Goal: Task Accomplishment & Management: Manage account settings

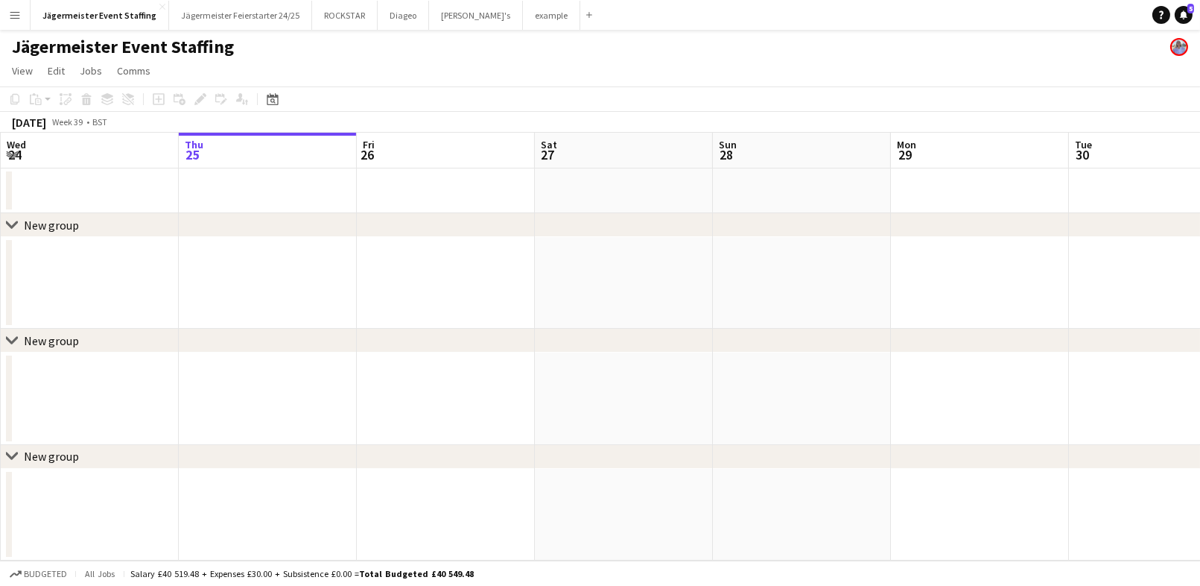
click at [21, 9] on button "Menu" at bounding box center [15, 15] width 30 height 30
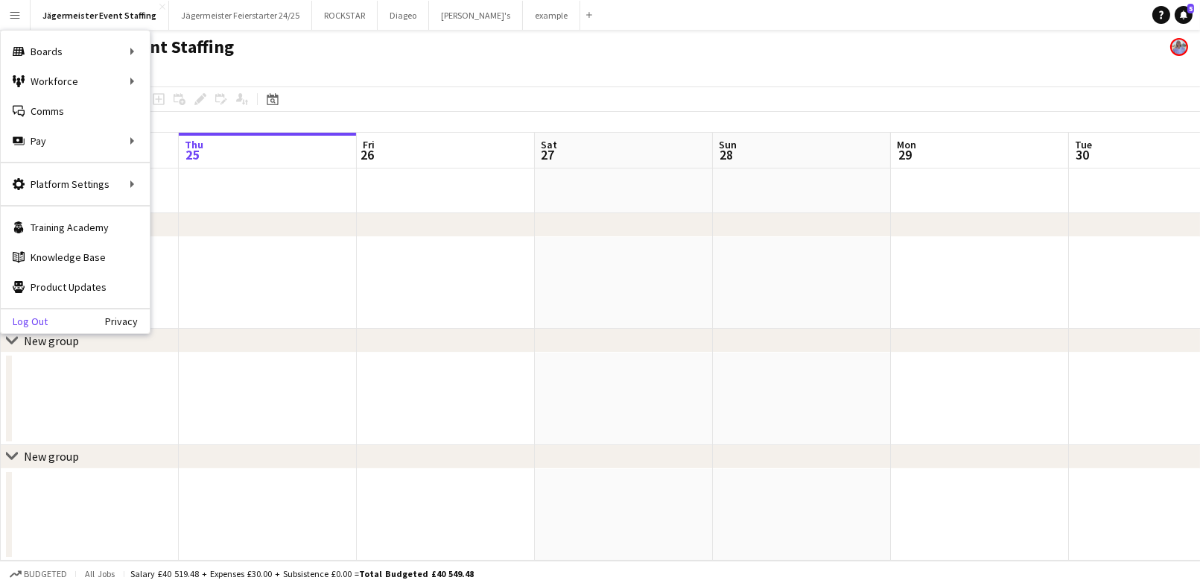
click at [34, 323] on link "Log Out" at bounding box center [24, 321] width 47 height 12
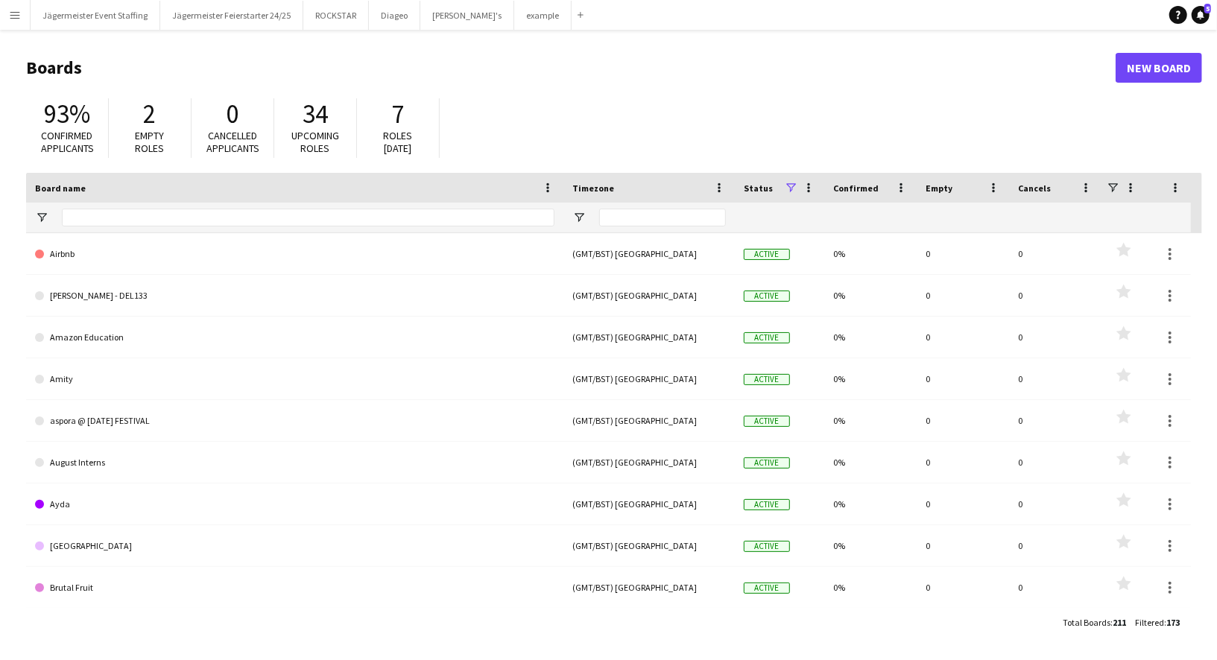
click at [22, 22] on button "Menu" at bounding box center [15, 15] width 30 height 30
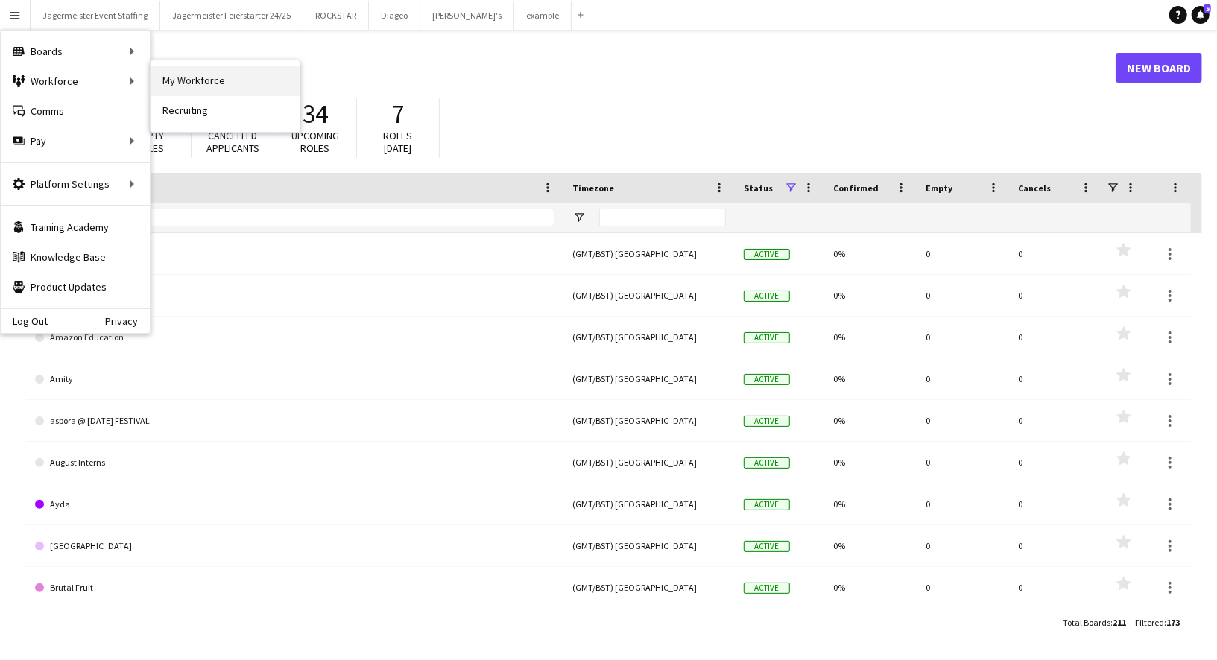
click at [188, 82] on link "My Workforce" at bounding box center [224, 81] width 149 height 30
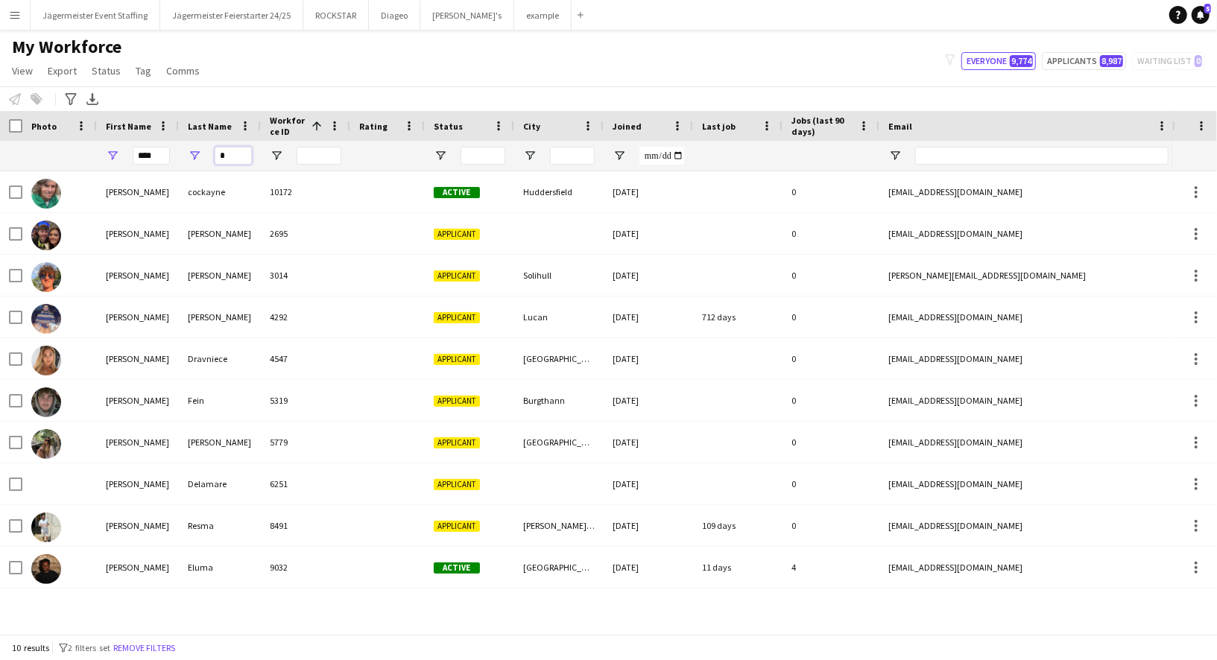
drag, startPoint x: 232, startPoint y: 150, endPoint x: 174, endPoint y: 150, distance: 57.4
click at [174, 150] on div "**** *" at bounding box center [807, 156] width 1615 height 30
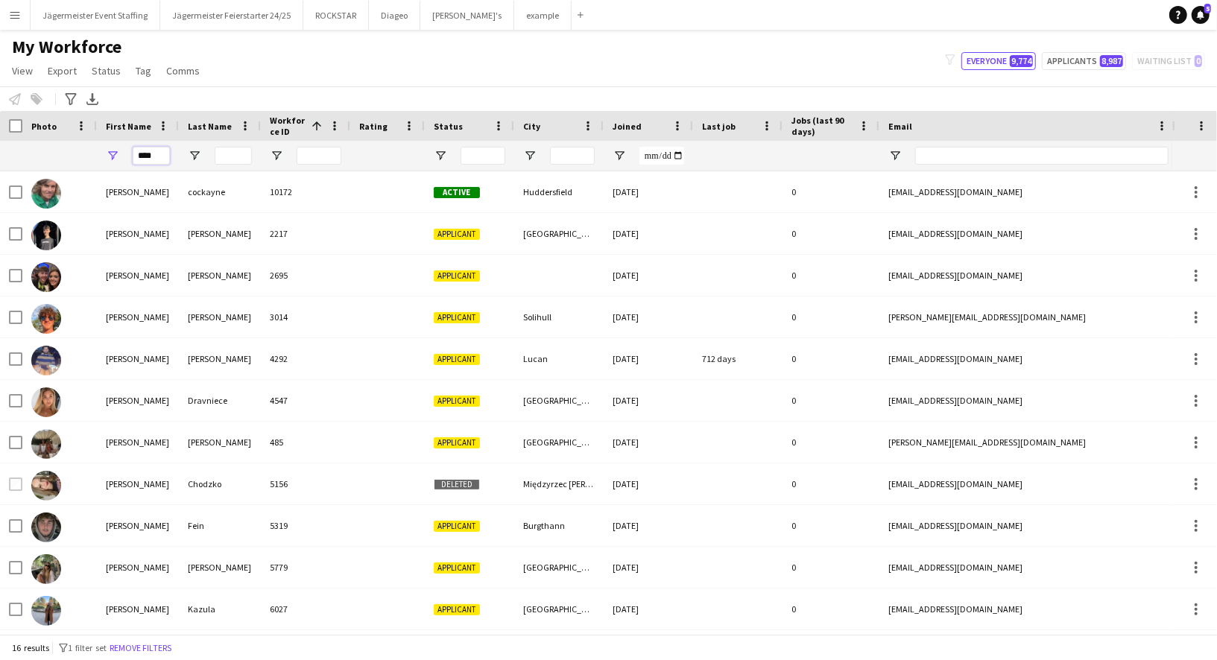
drag, startPoint x: 161, startPoint y: 153, endPoint x: 31, endPoint y: 153, distance: 130.4
click at [31, 153] on div "****" at bounding box center [807, 156] width 1615 height 30
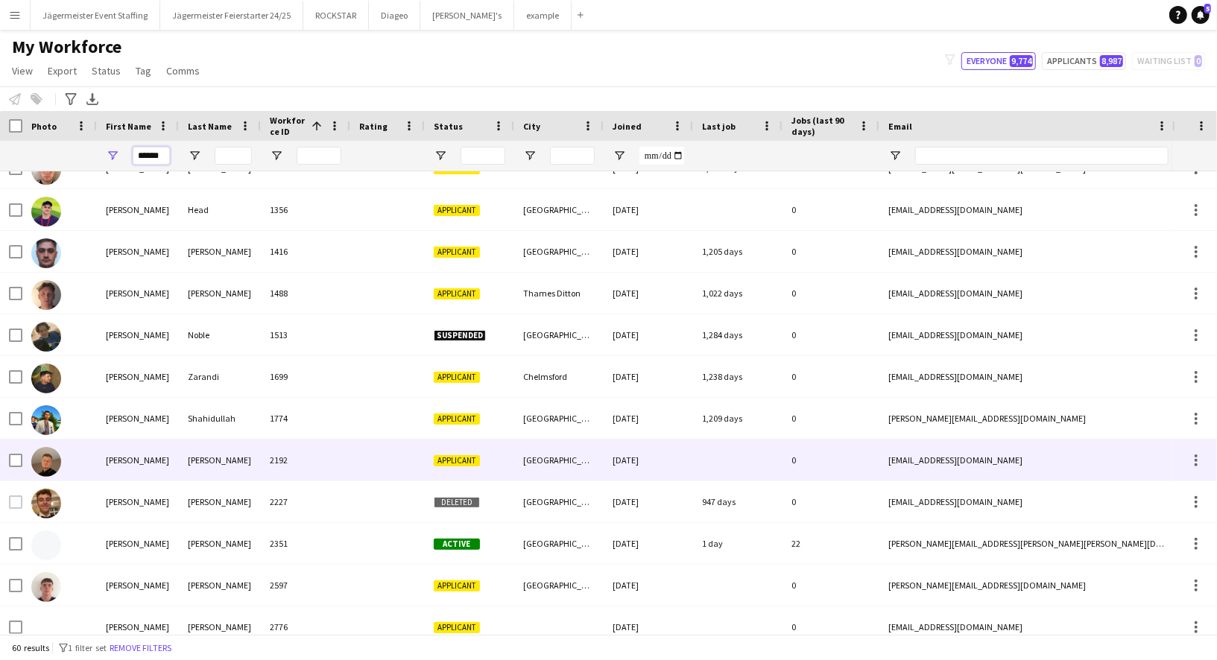
scroll to position [248, 0]
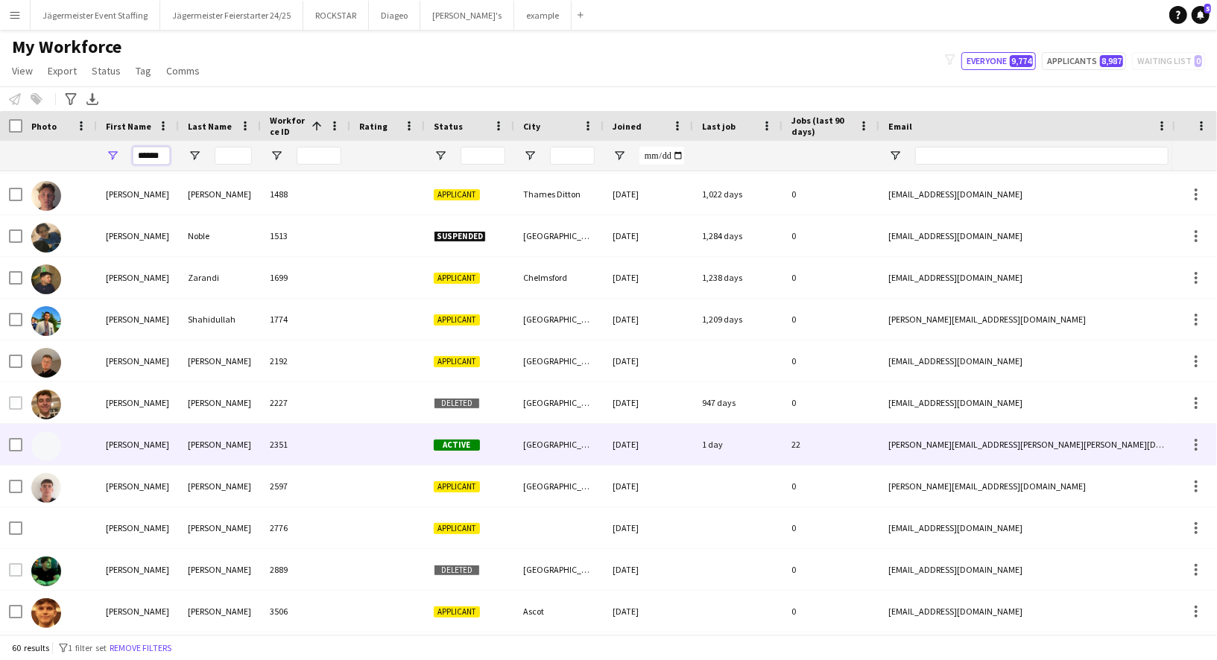
type input "******"
click at [175, 440] on div "[PERSON_NAME]" at bounding box center [138, 444] width 82 height 41
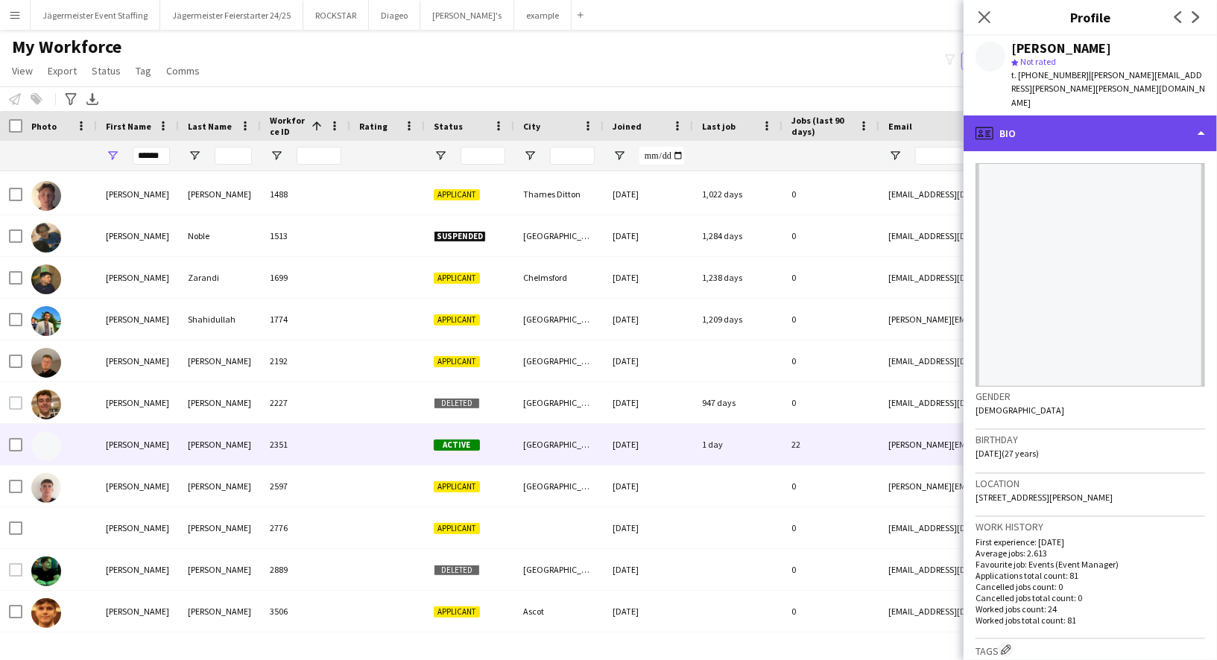
click at [1108, 115] on div "profile Bio" at bounding box center [1089, 133] width 253 height 36
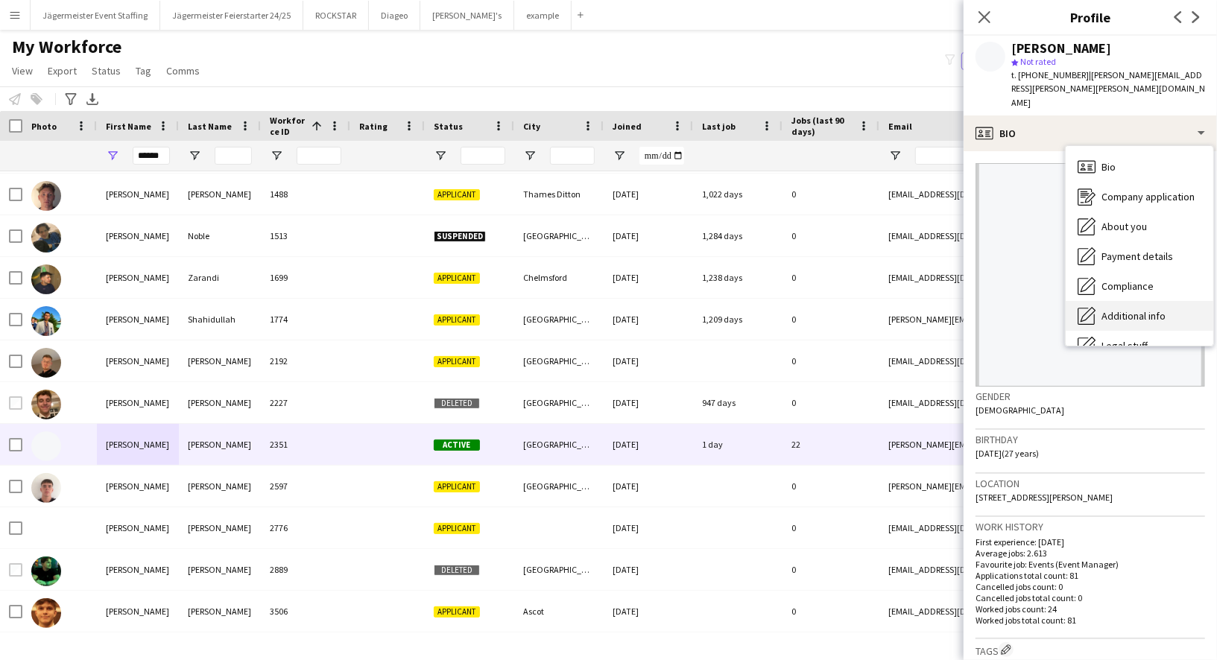
click at [1149, 309] on span "Additional info" at bounding box center [1133, 315] width 64 height 13
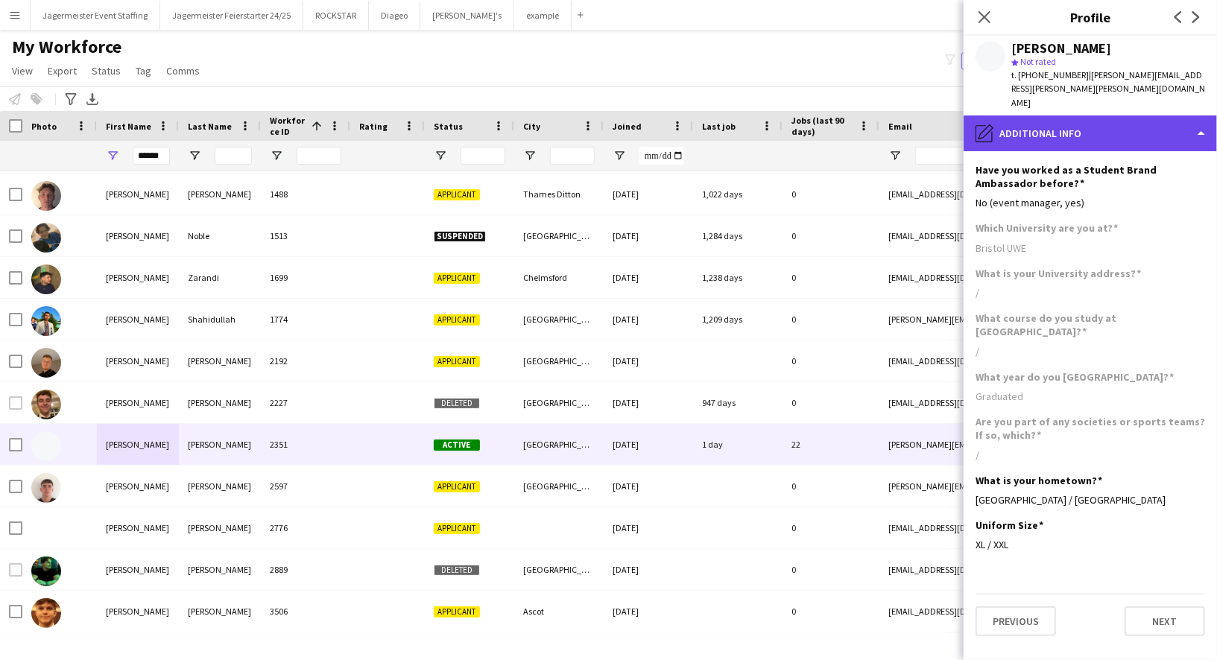
click at [1041, 115] on div "pencil4 Additional info" at bounding box center [1089, 133] width 253 height 36
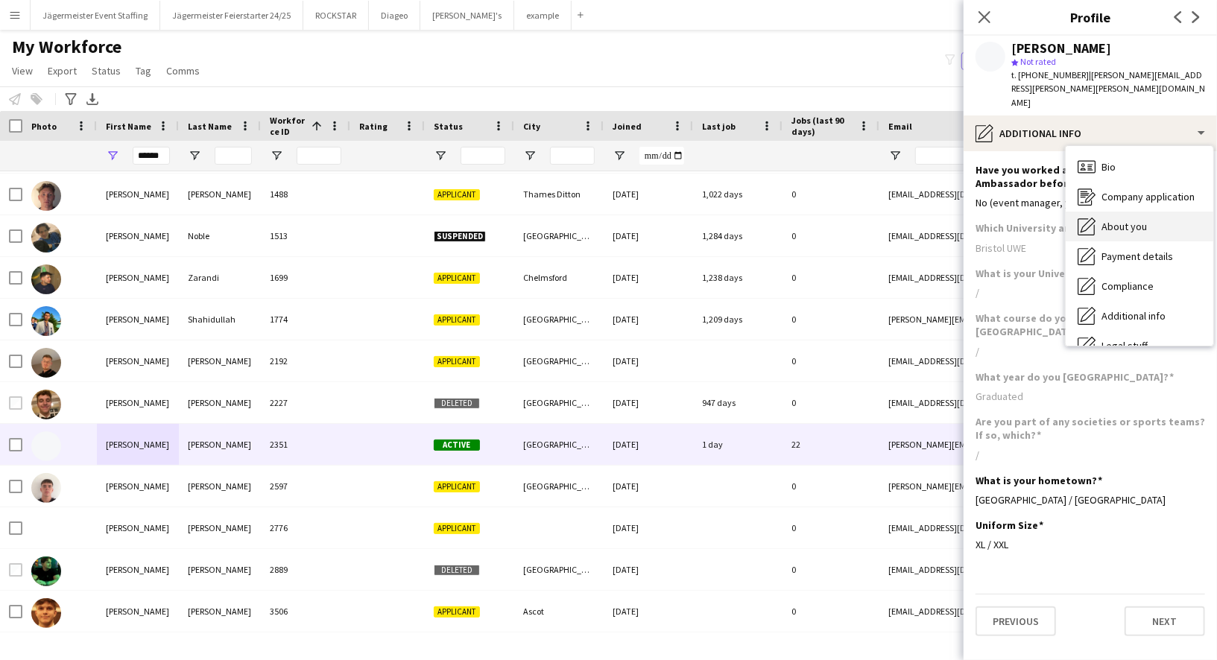
click at [1124, 220] on span "About you" at bounding box center [1123, 226] width 45 height 13
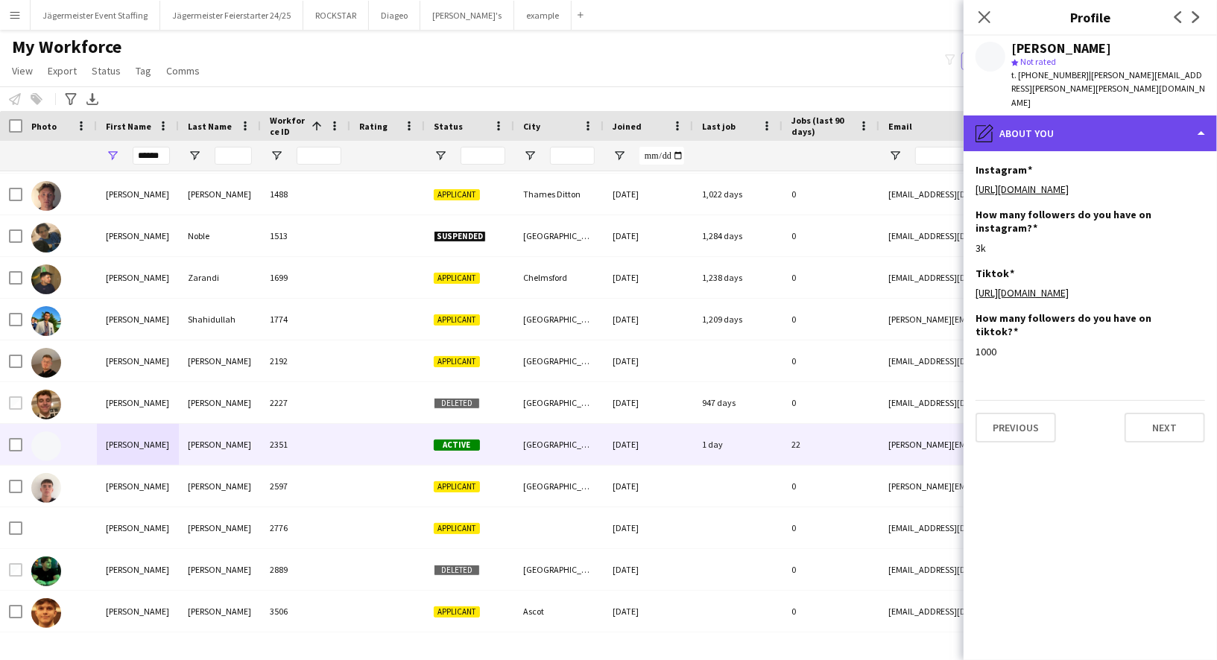
click at [1071, 115] on div "pencil4 About you" at bounding box center [1089, 133] width 253 height 36
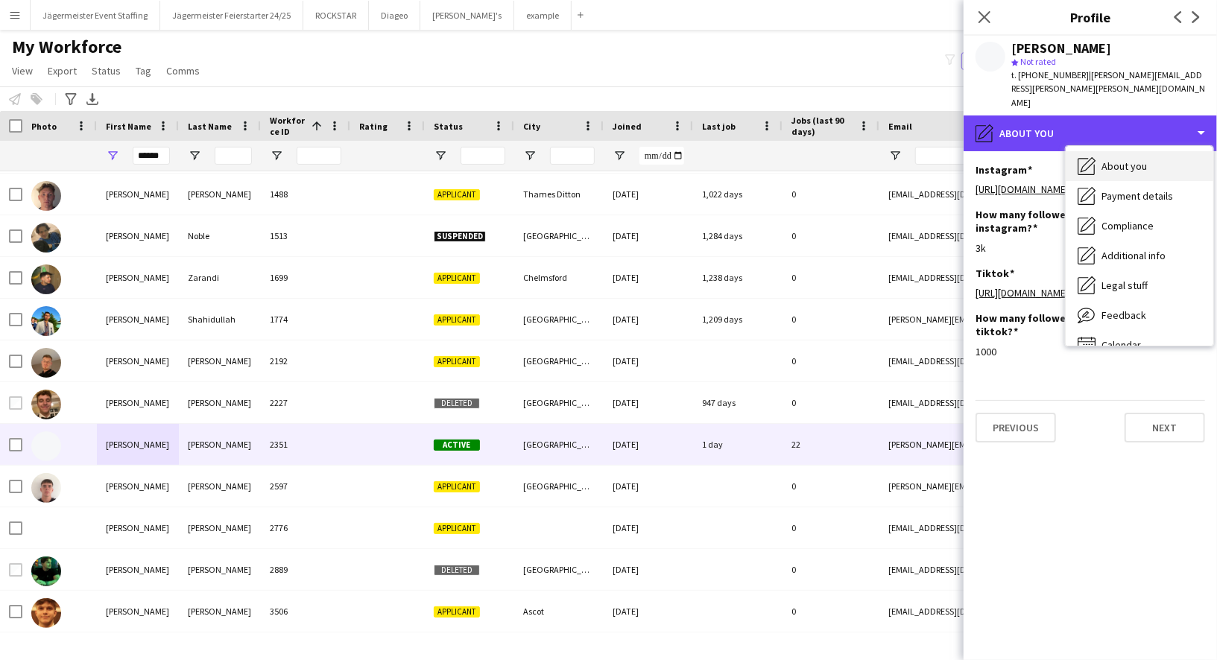
scroll to position [68, 0]
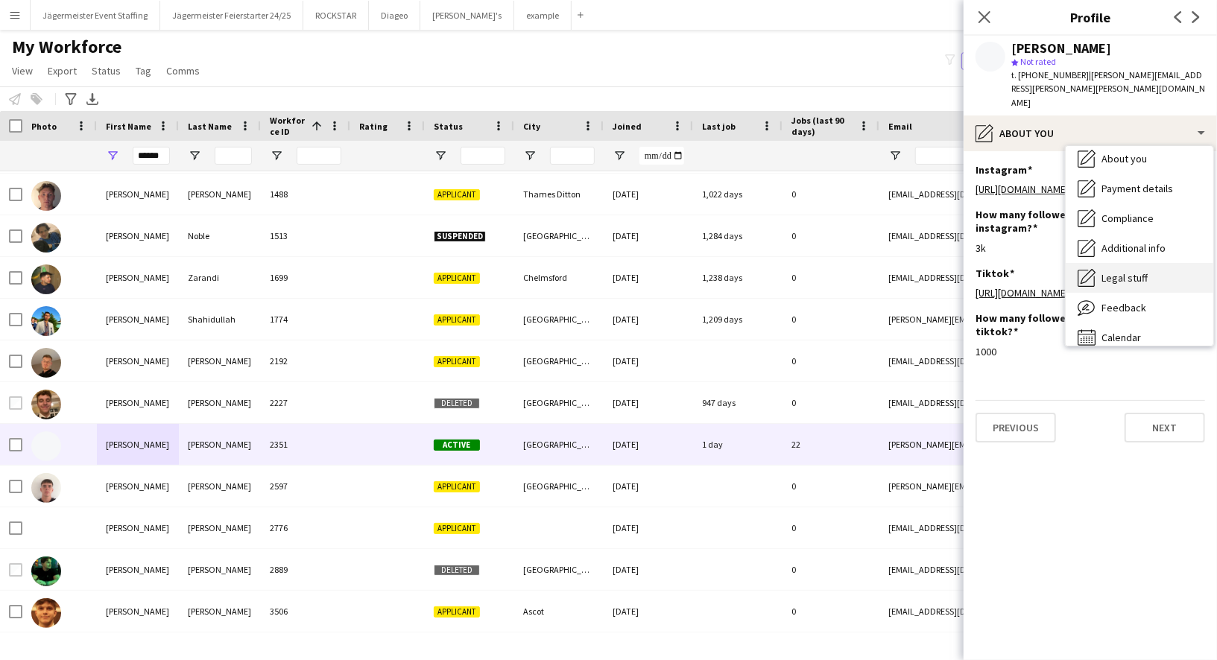
click at [1137, 271] on span "Legal stuff" at bounding box center [1124, 277] width 46 height 13
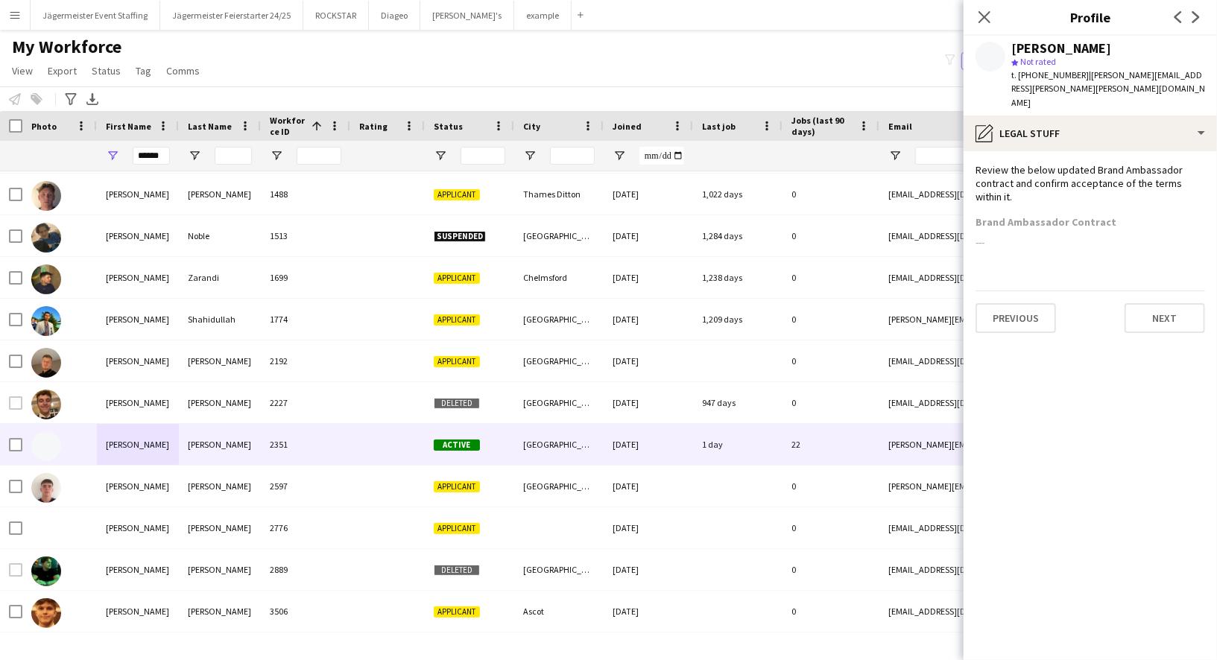
click at [1085, 232] on div "Brand Ambassador Contract ---" at bounding box center [1089, 237] width 229 height 45
click at [1150, 303] on button "Next" at bounding box center [1164, 318] width 80 height 30
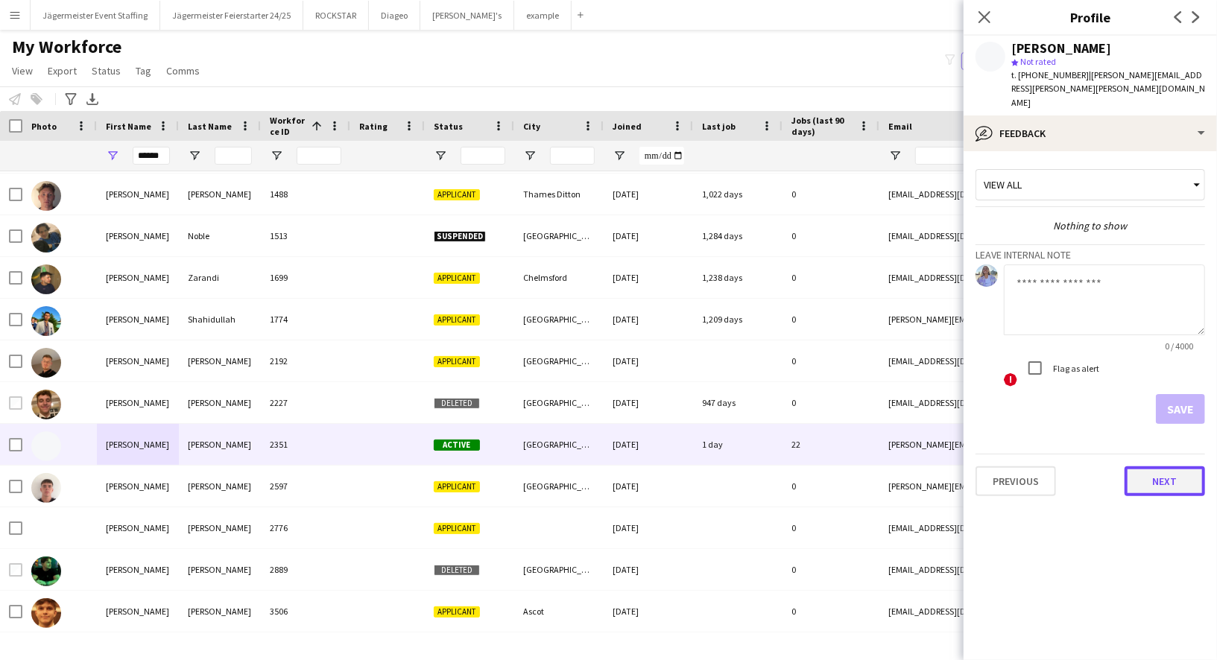
click at [1179, 466] on button "Next" at bounding box center [1164, 481] width 80 height 30
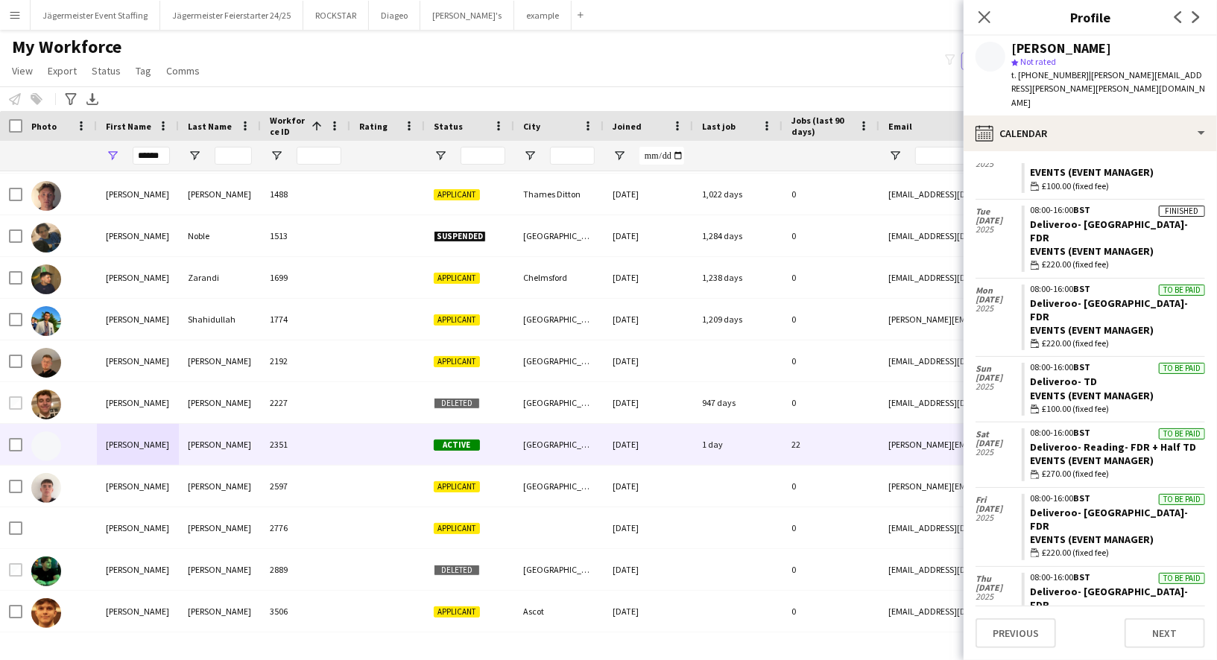
scroll to position [0, 0]
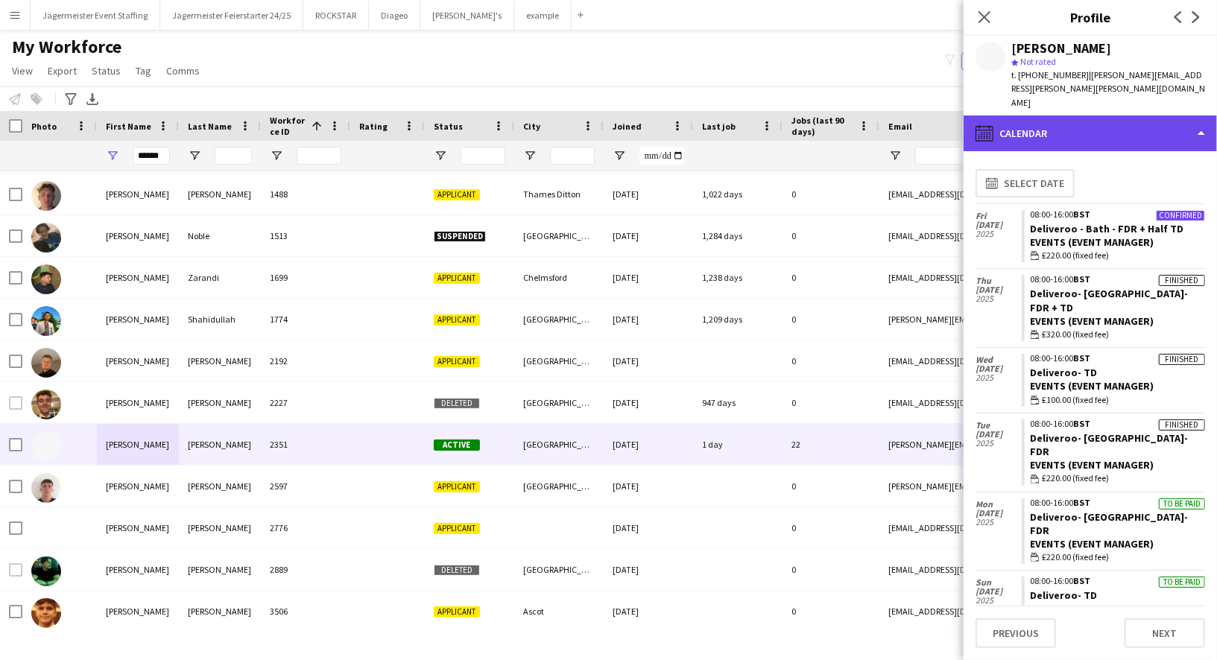
click at [1120, 115] on div "calendar-full Calendar" at bounding box center [1089, 133] width 253 height 36
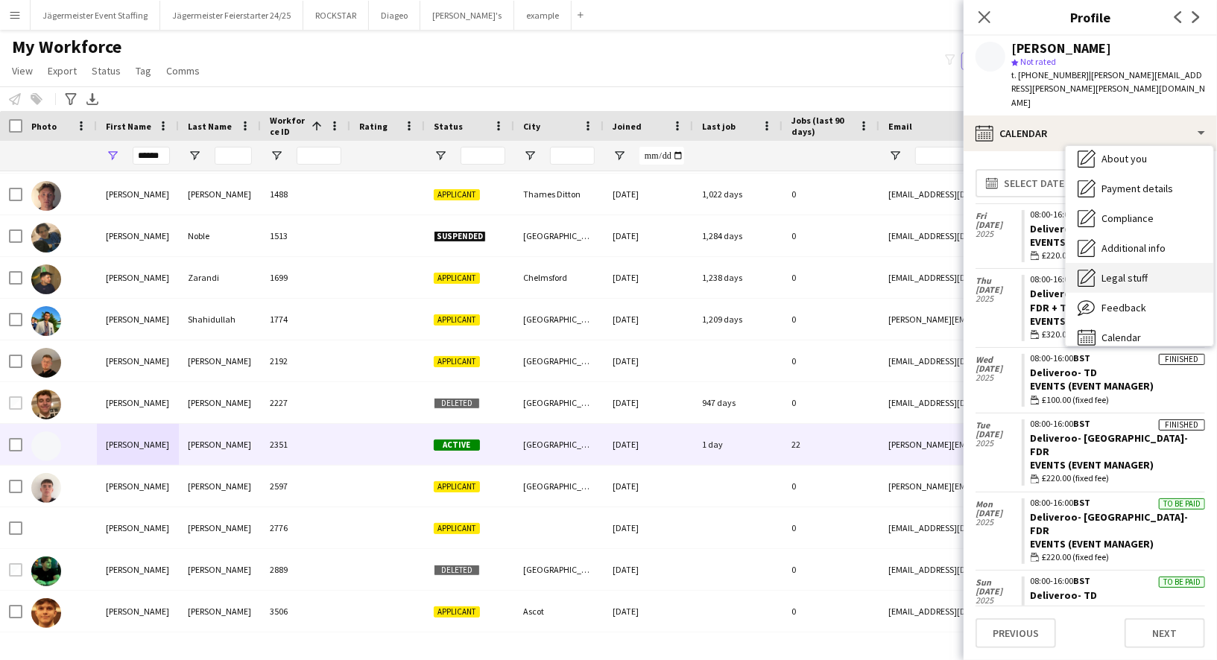
click at [1152, 263] on div "Legal stuff Legal stuff" at bounding box center [1139, 278] width 148 height 30
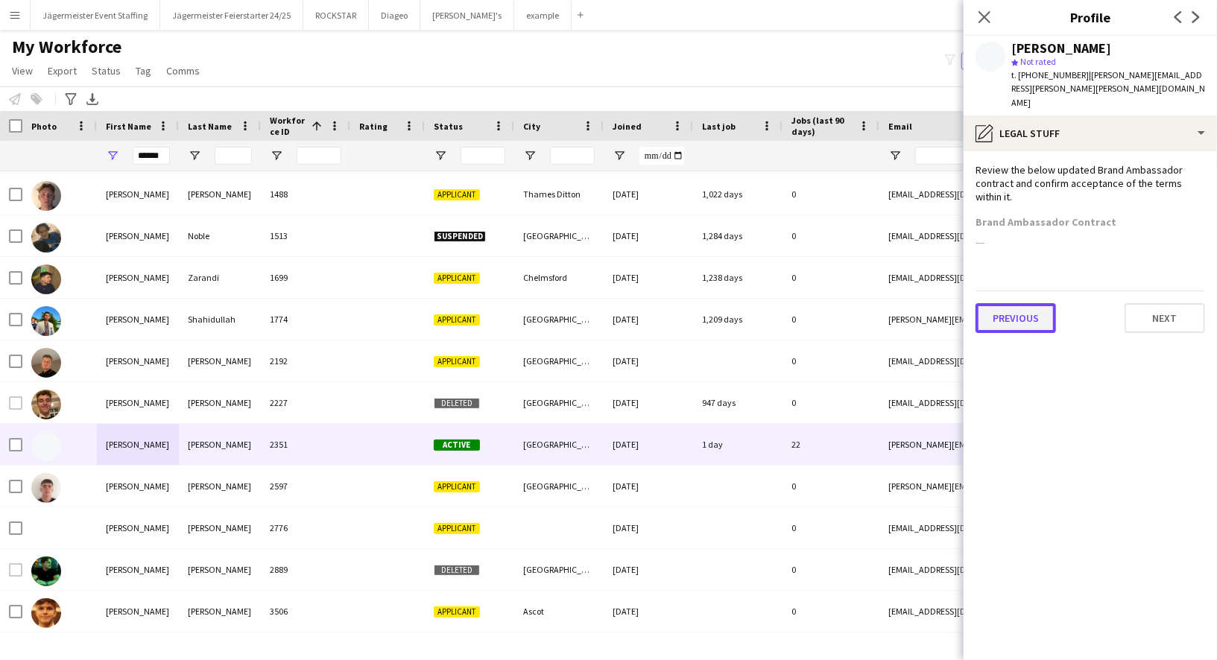
click at [1035, 303] on button "Previous" at bounding box center [1015, 318] width 80 height 30
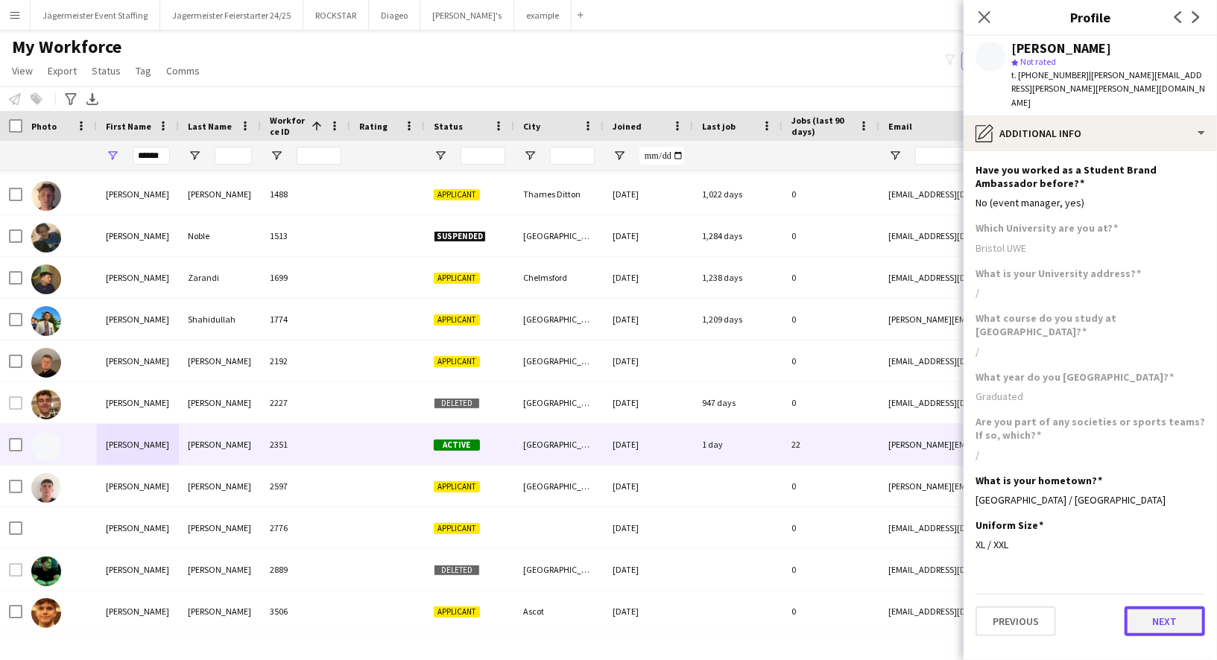
click at [1159, 606] on button "Next" at bounding box center [1164, 621] width 80 height 30
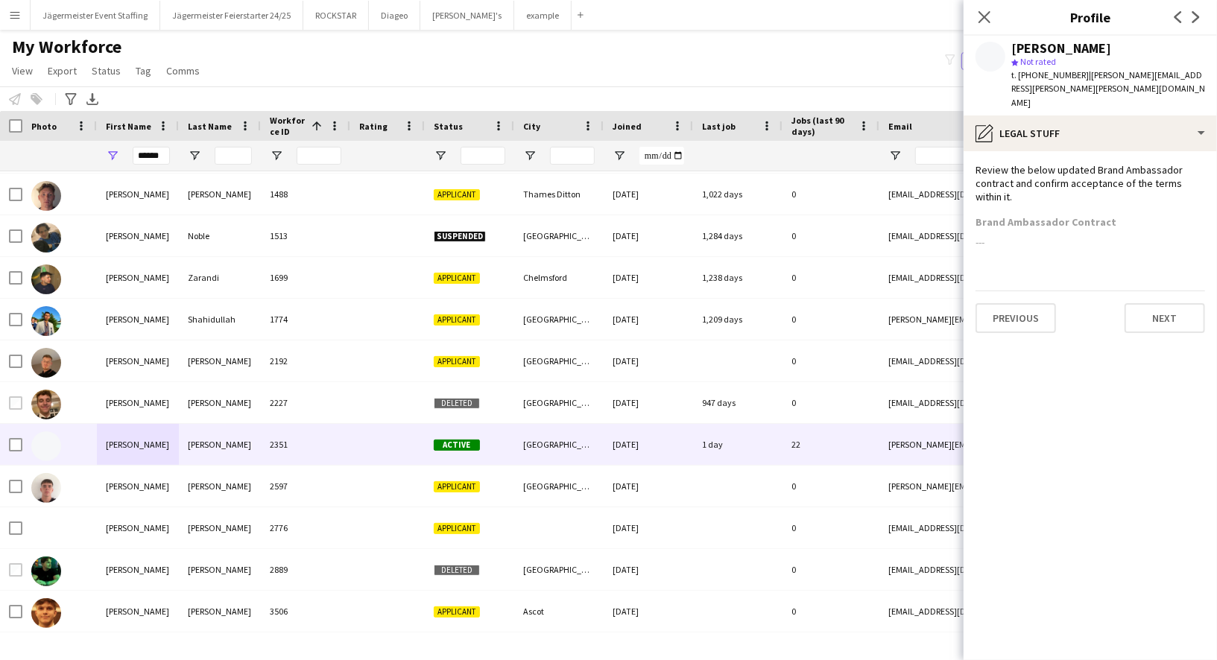
click at [1003, 235] on app-section-data-types "Review the below updated Brand Ambassador contract and confirm acceptance of th…" at bounding box center [1089, 405] width 253 height 509
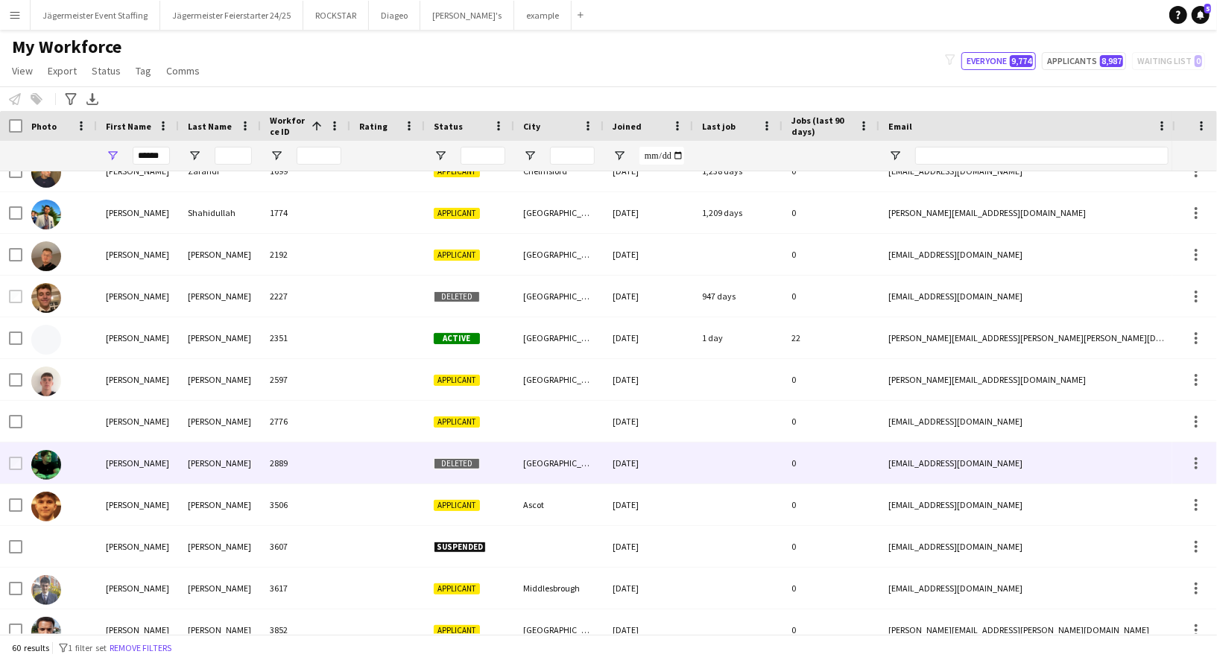
scroll to position [374, 0]
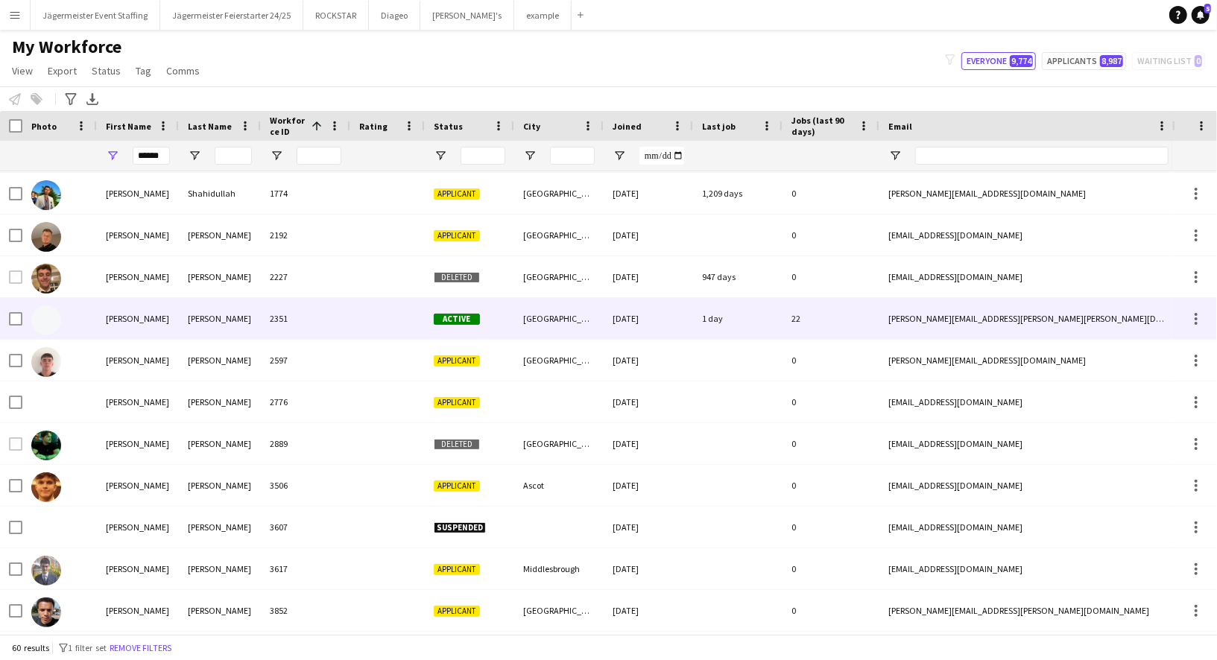
click at [308, 317] on div "2351" at bounding box center [305, 318] width 89 height 41
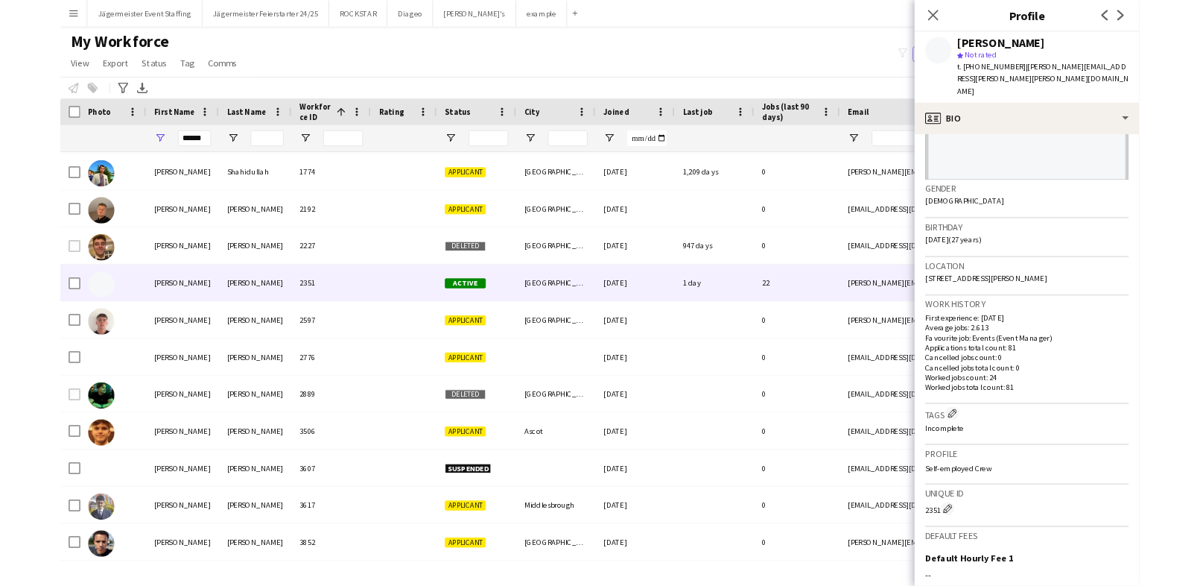
scroll to position [350, 0]
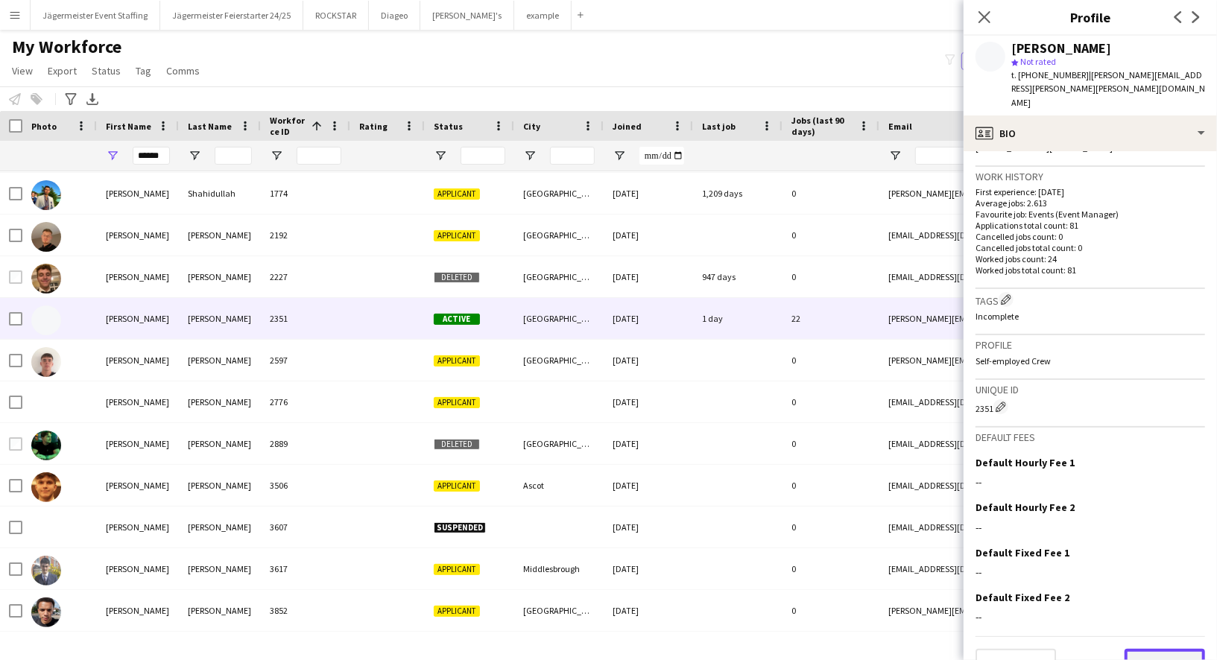
click at [1150, 649] on button "Next" at bounding box center [1164, 664] width 80 height 30
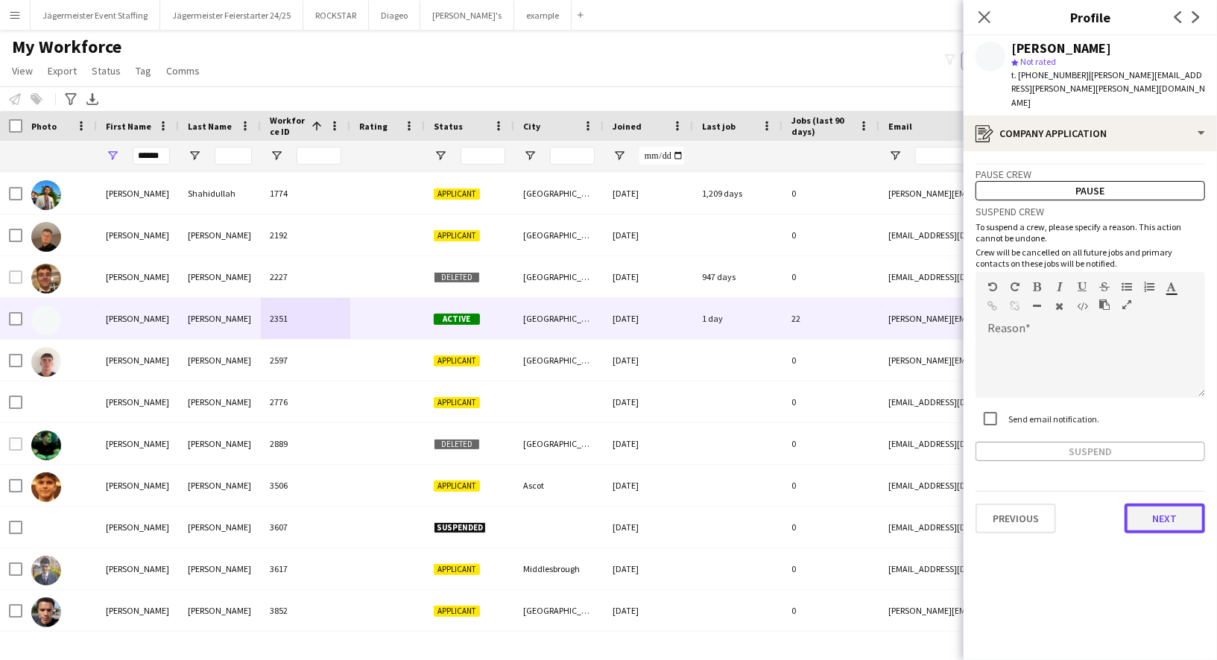
click at [1155, 504] on button "Next" at bounding box center [1164, 519] width 80 height 30
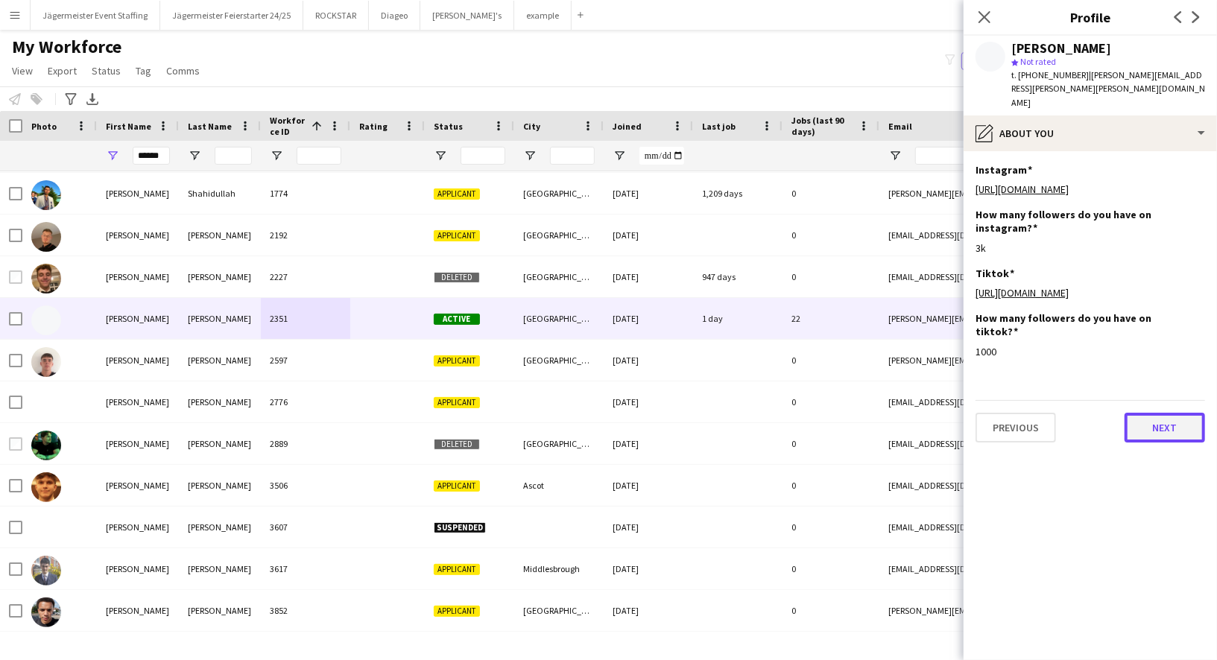
click at [1142, 413] on button "Next" at bounding box center [1164, 428] width 80 height 30
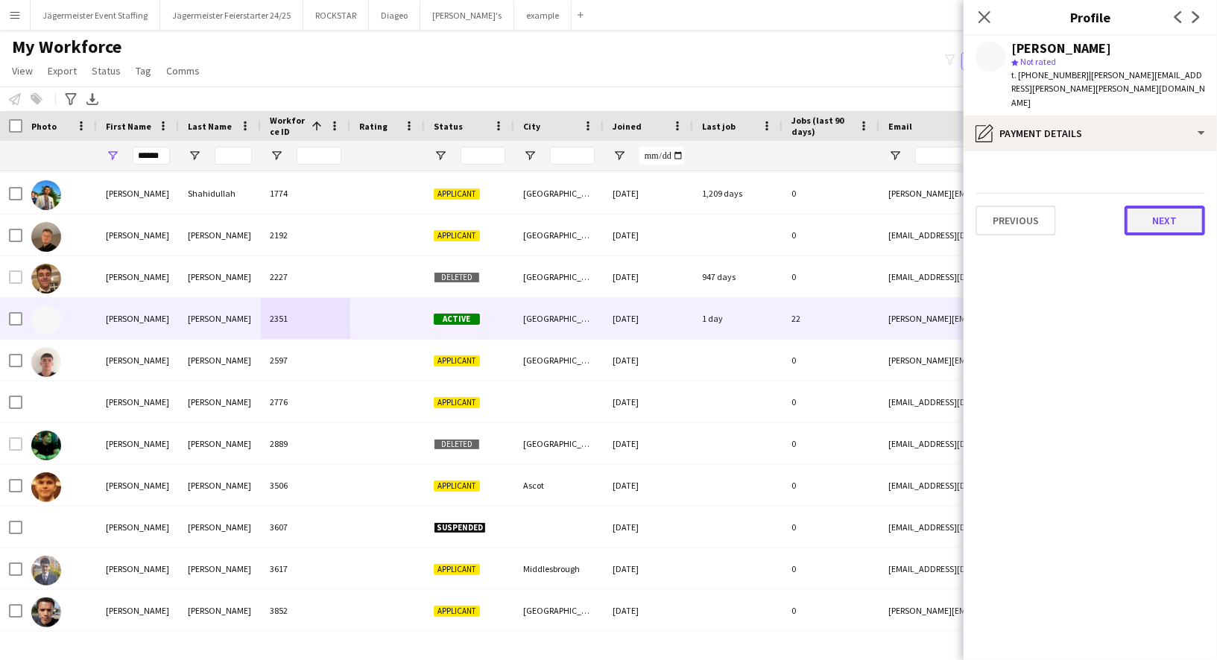
click at [1164, 206] on button "Next" at bounding box center [1164, 221] width 80 height 30
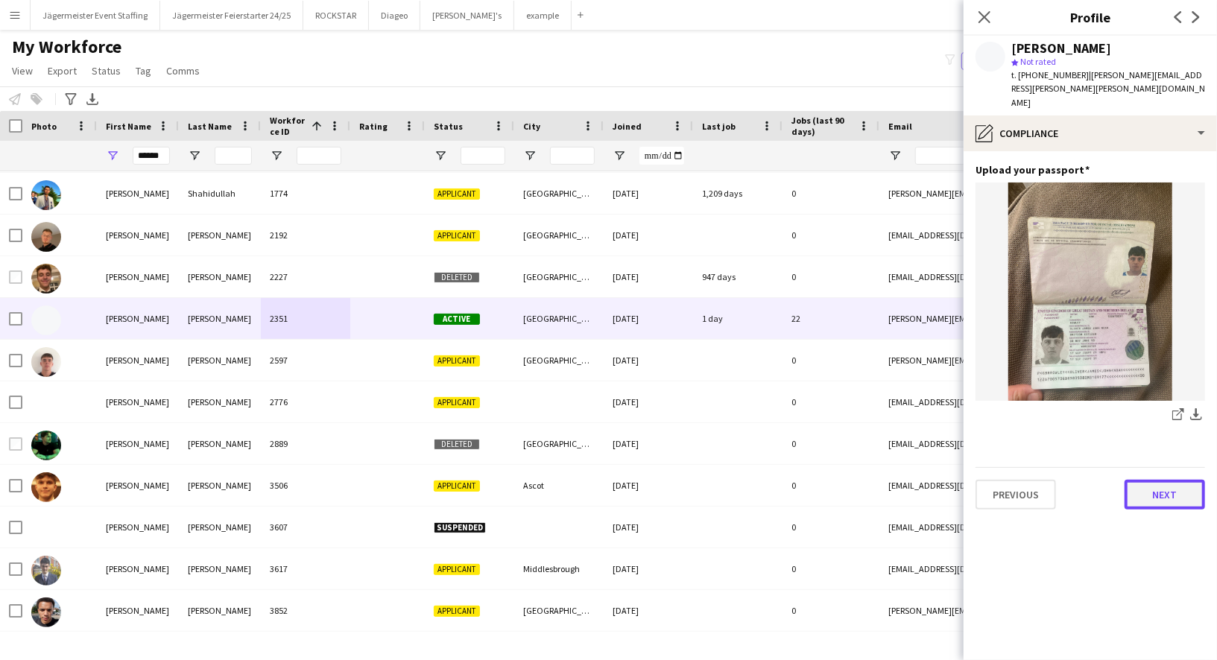
click at [1149, 480] on button "Next" at bounding box center [1164, 495] width 80 height 30
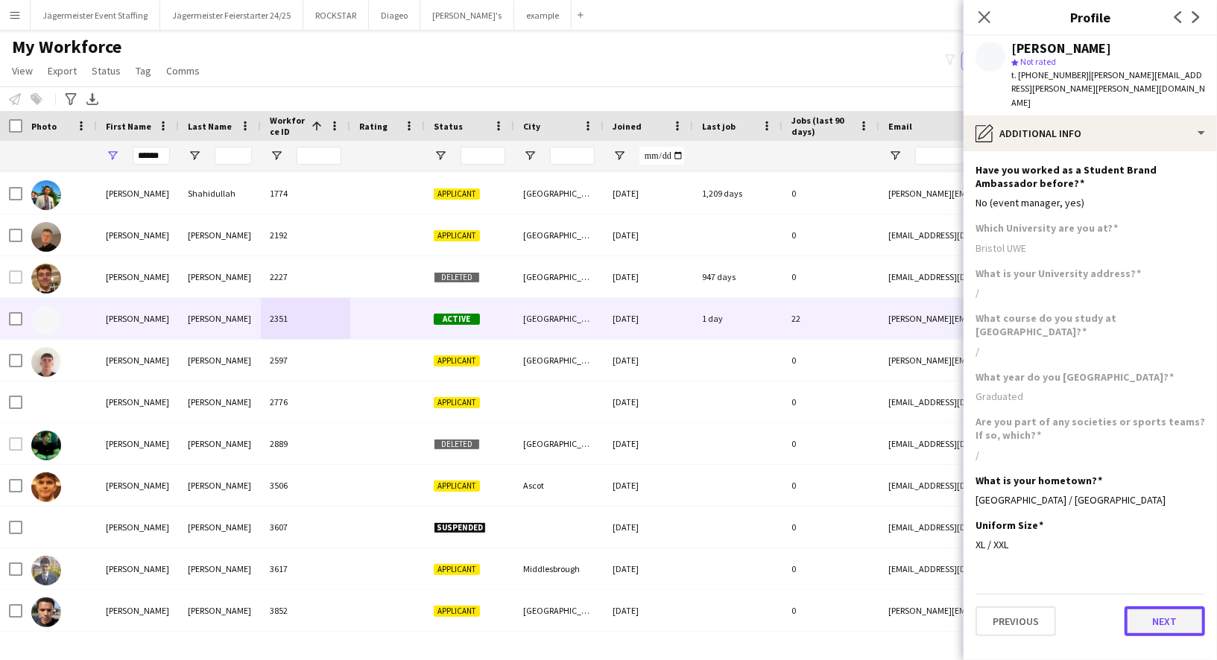
click at [1157, 606] on button "Next" at bounding box center [1164, 621] width 80 height 30
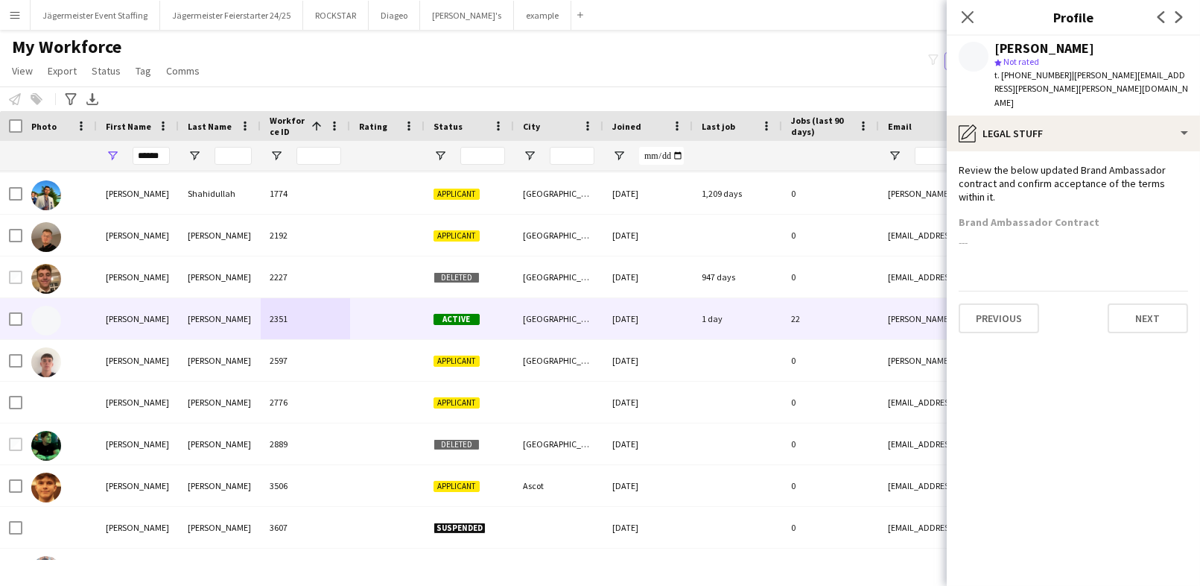
click at [1002, 259] on app-section-data-types "Review the below updated Brand Ambassador contract and confirm acceptance of th…" at bounding box center [1073, 368] width 253 height 434
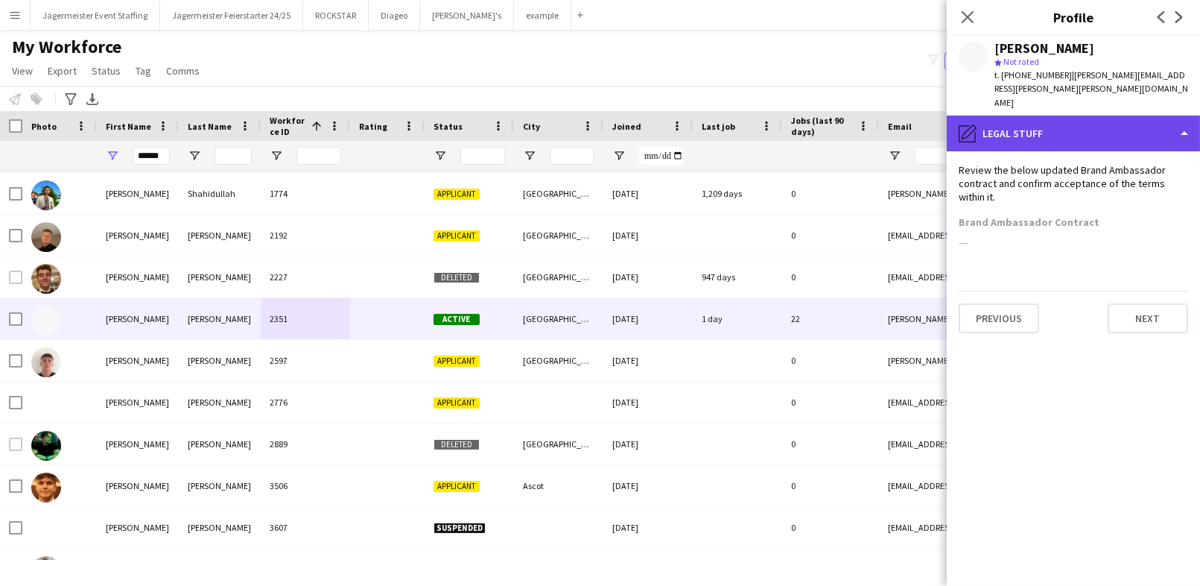
click at [1043, 115] on div "pencil4 Legal stuff" at bounding box center [1073, 133] width 253 height 36
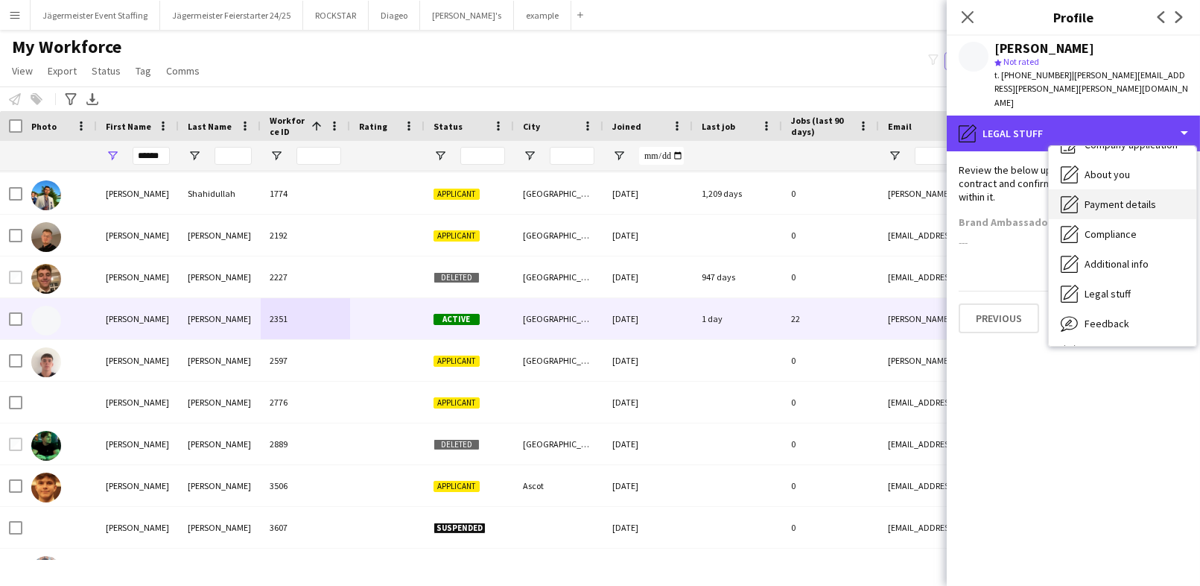
scroll to position [80, 0]
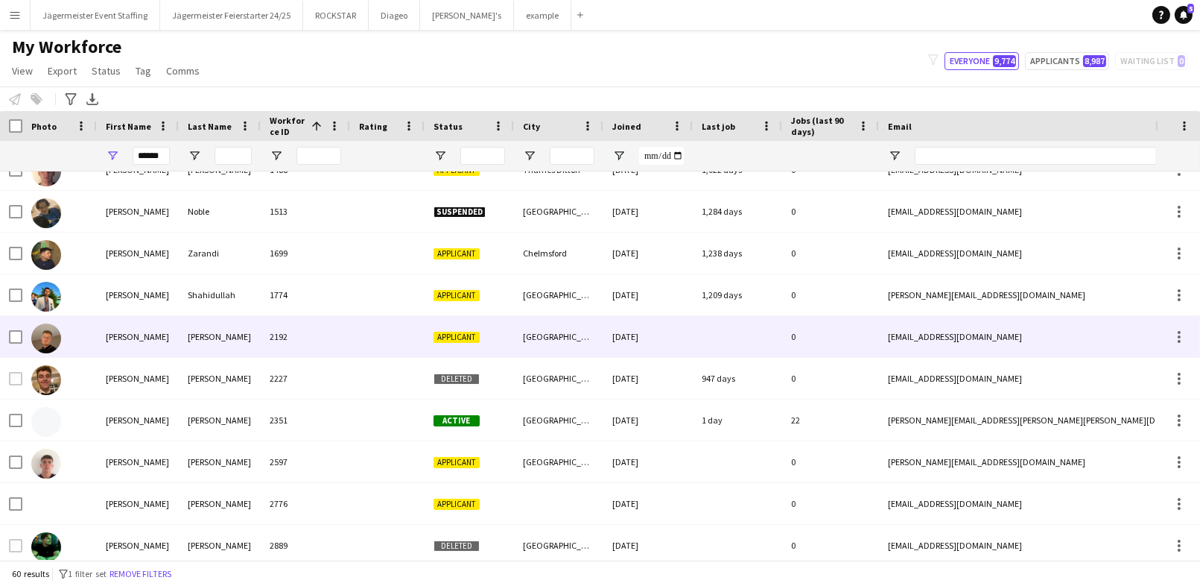
scroll to position [353, 0]
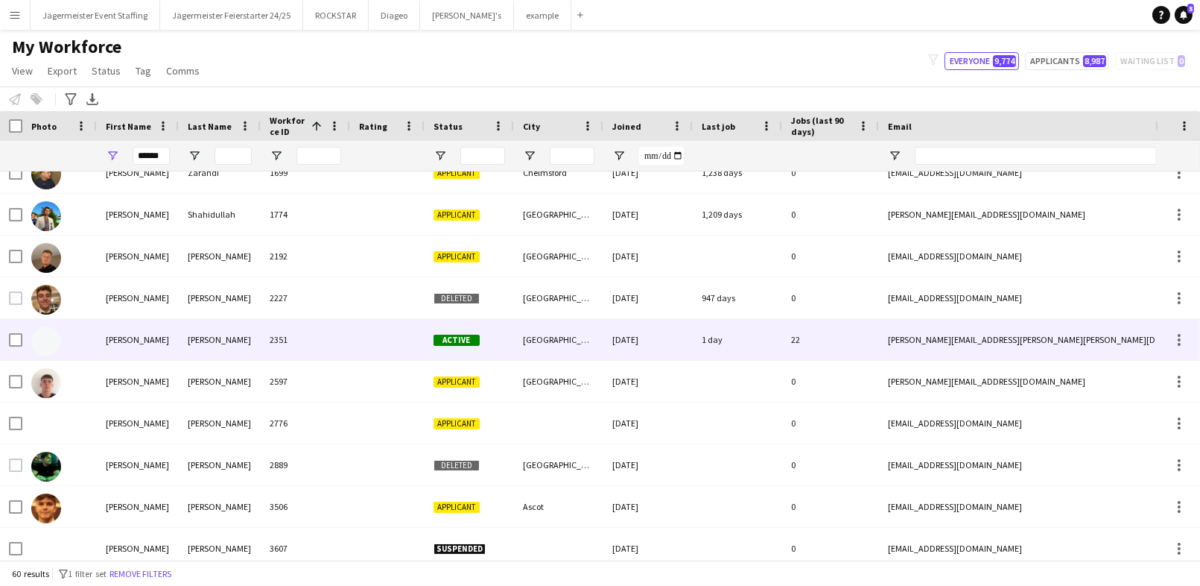
click at [269, 337] on div "2351" at bounding box center [305, 339] width 89 height 41
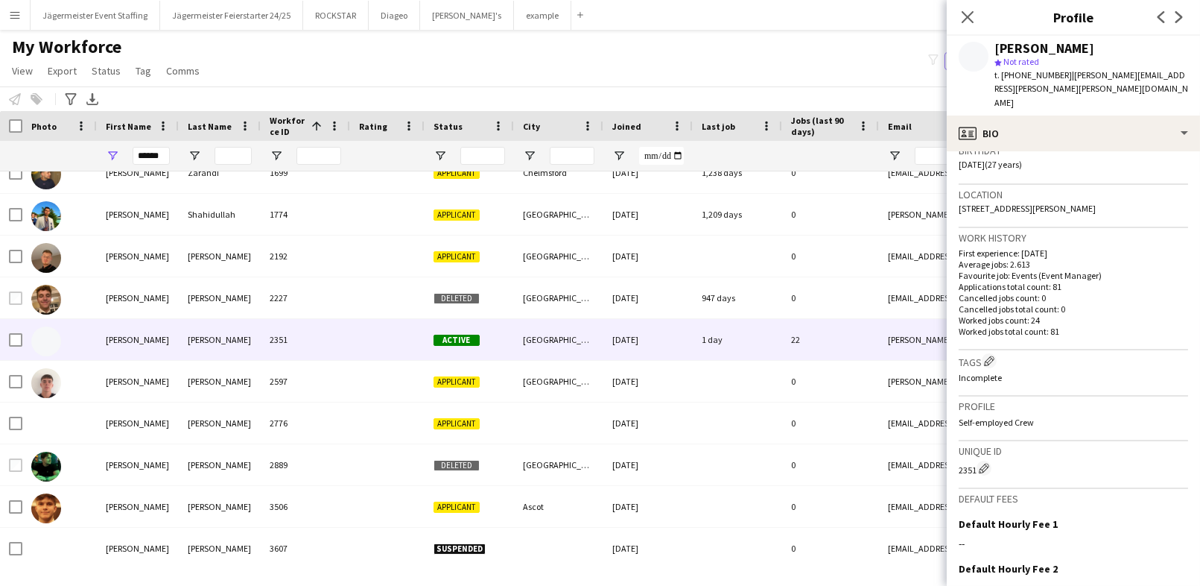
scroll to position [425, 0]
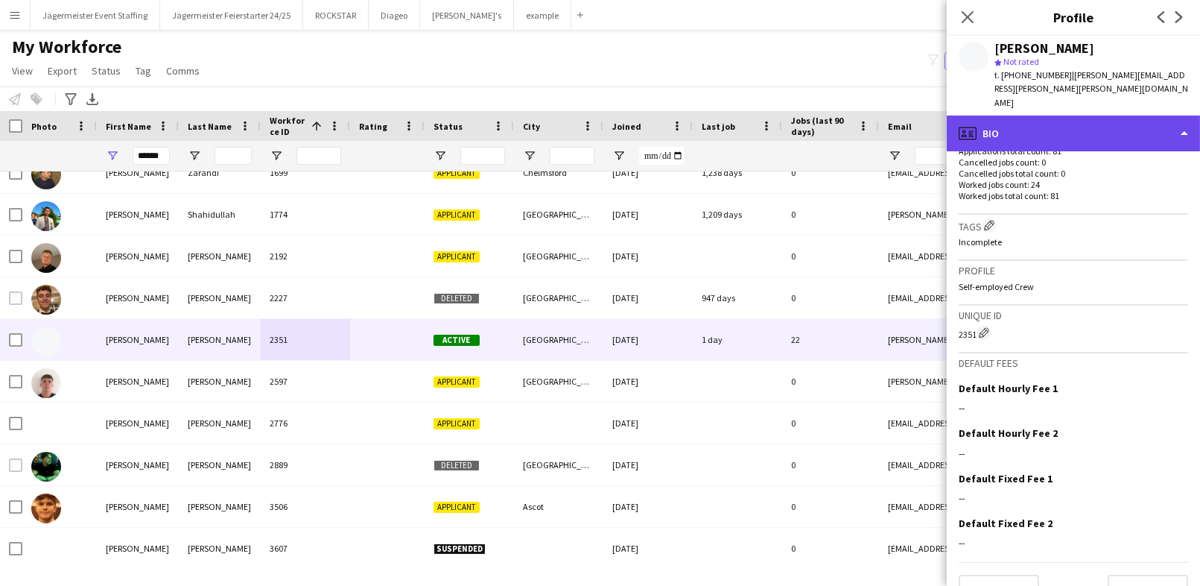
click at [1082, 115] on div "profile Bio" at bounding box center [1073, 133] width 253 height 36
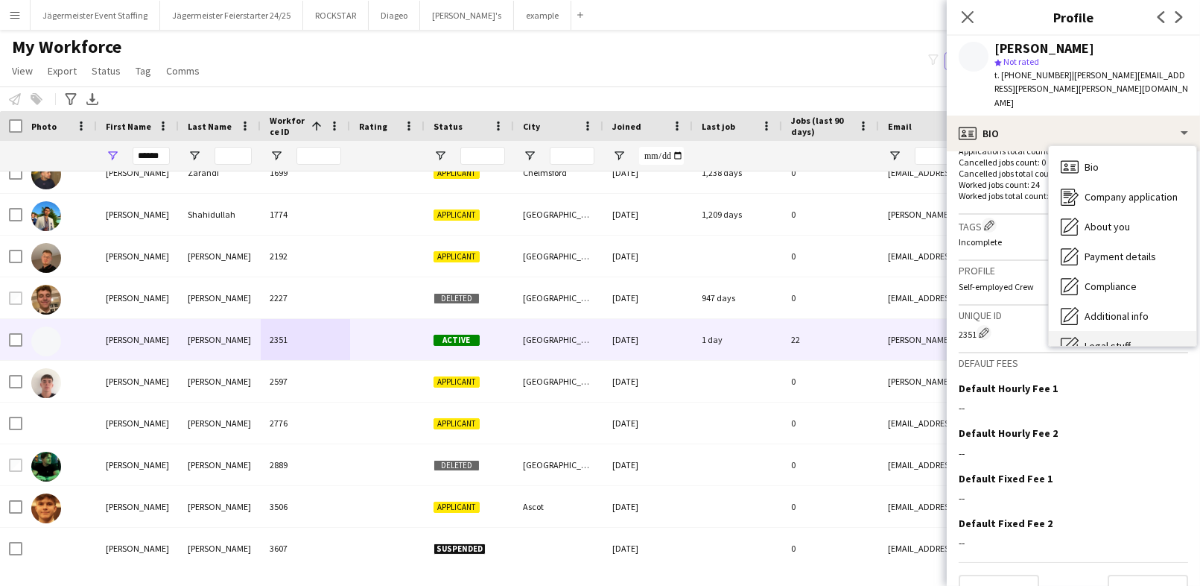
click at [1117, 339] on span "Legal stuff" at bounding box center [1108, 345] width 46 height 13
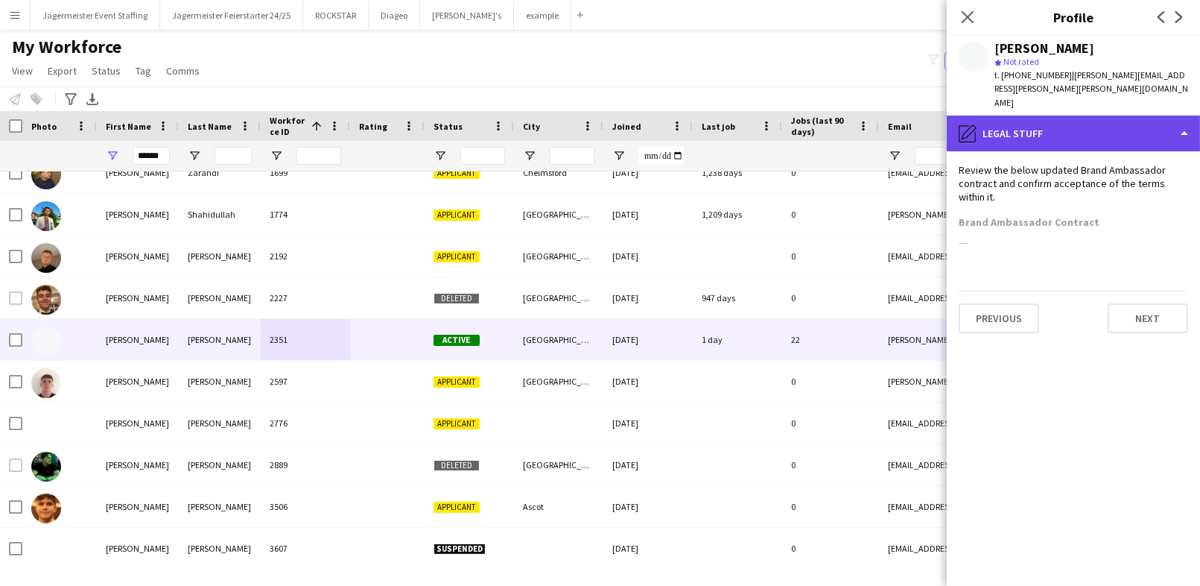
click at [1027, 115] on div "pencil4 Legal stuff" at bounding box center [1073, 133] width 253 height 36
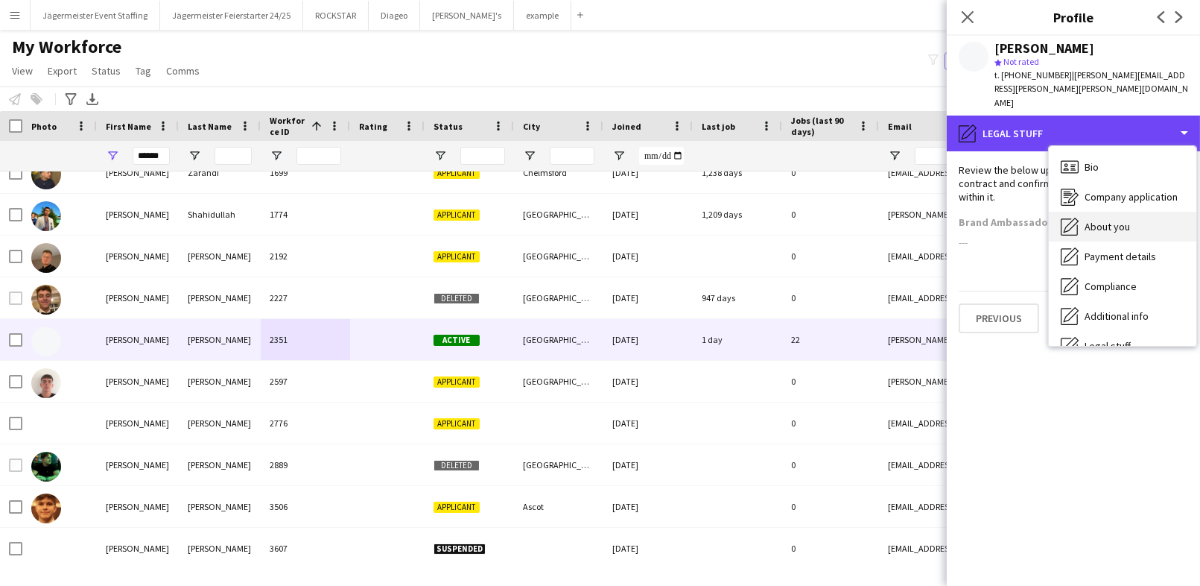
scroll to position [80, 0]
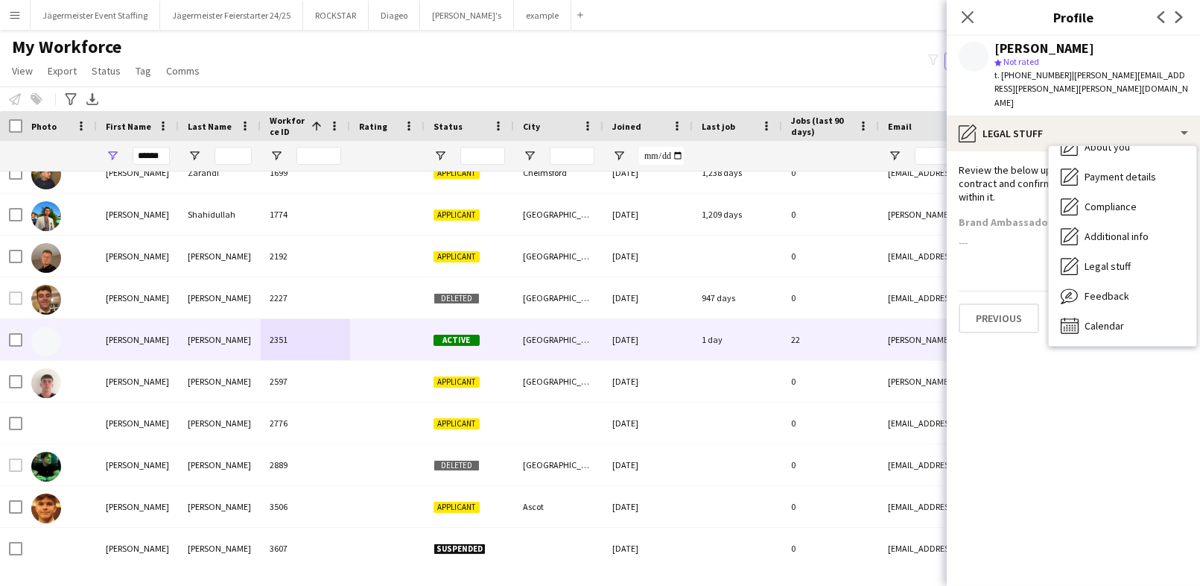
click at [985, 173] on div "Review the below updated Brand Ambassador contract and confirm acceptance of th…" at bounding box center [1073, 183] width 229 height 41
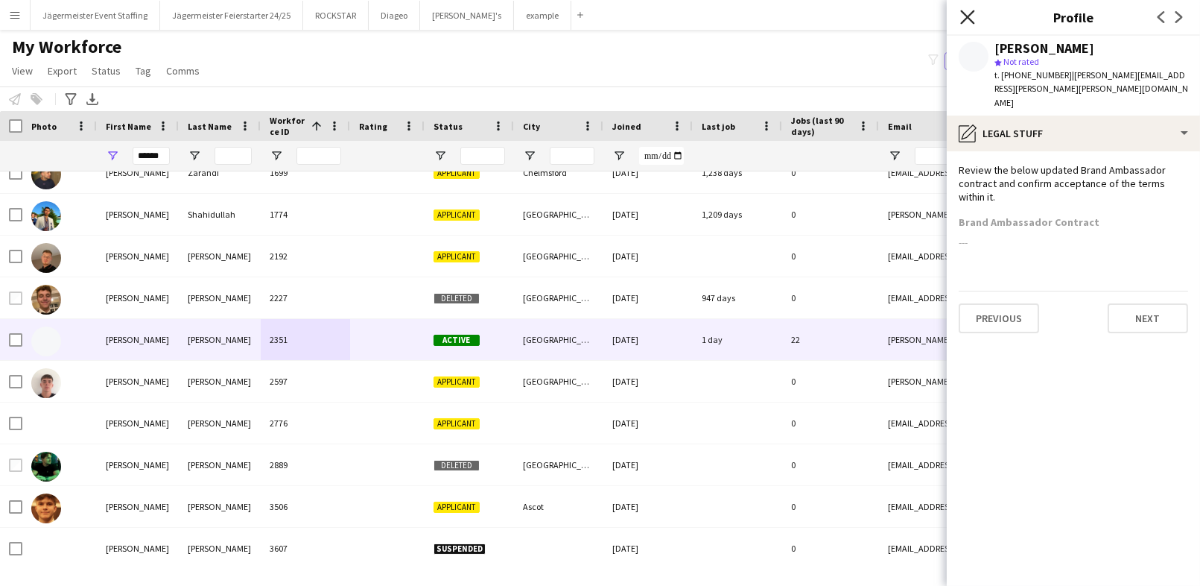
click at [961, 12] on icon "Close pop-in" at bounding box center [967, 17] width 14 height 14
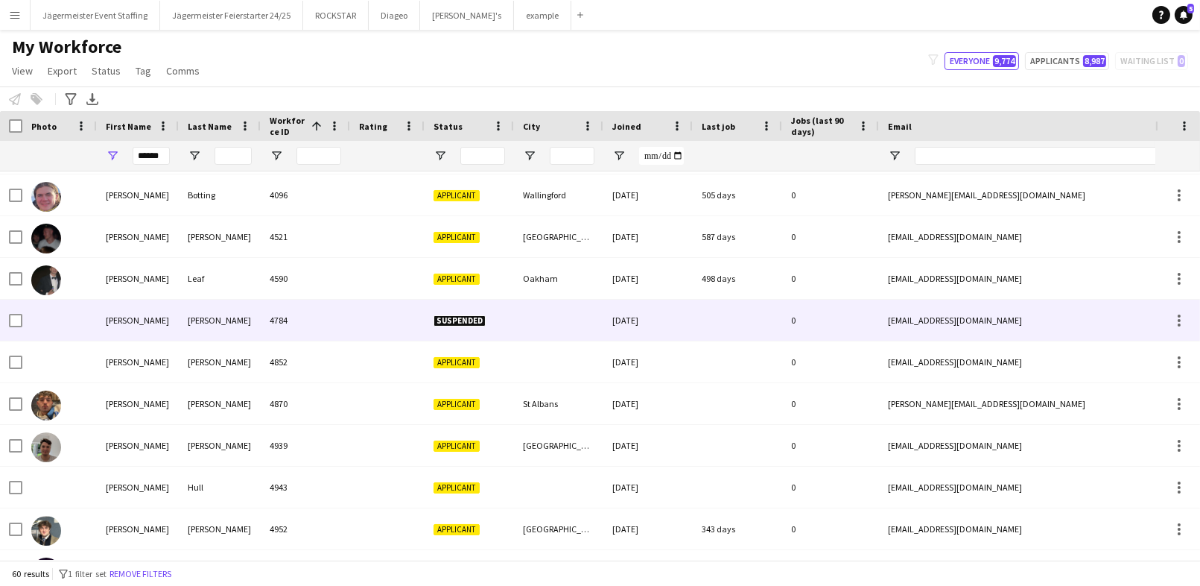
scroll to position [0, 0]
